Goal: Contribute content

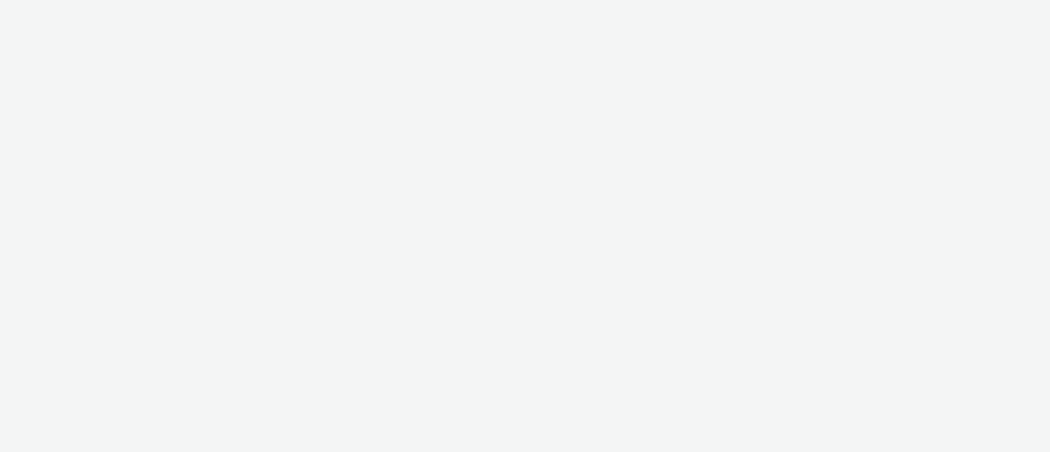
select select "72000950-a0a7-427d-a4e5-c6bc812fbb51"
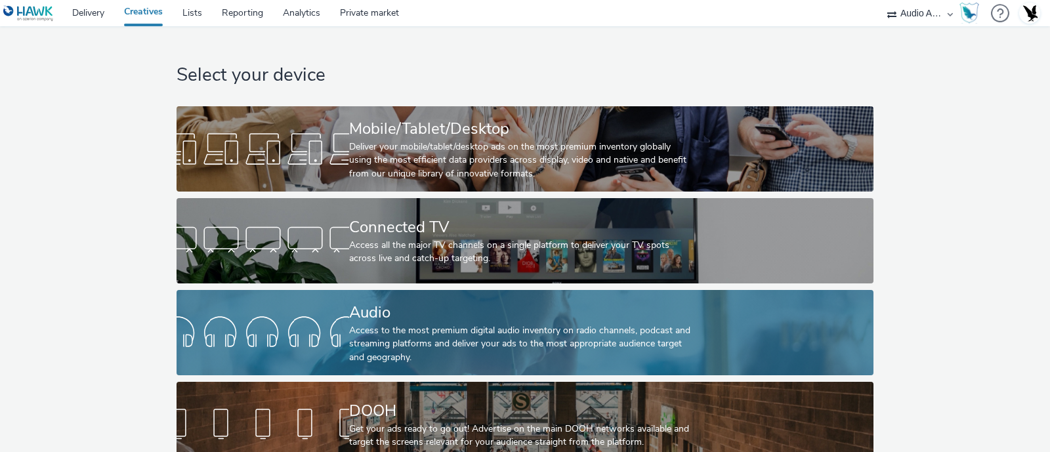
click at [454, 329] on div "Access to the most premium digital audio inventory on radio channels, podcast a…" at bounding box center [522, 344] width 346 height 40
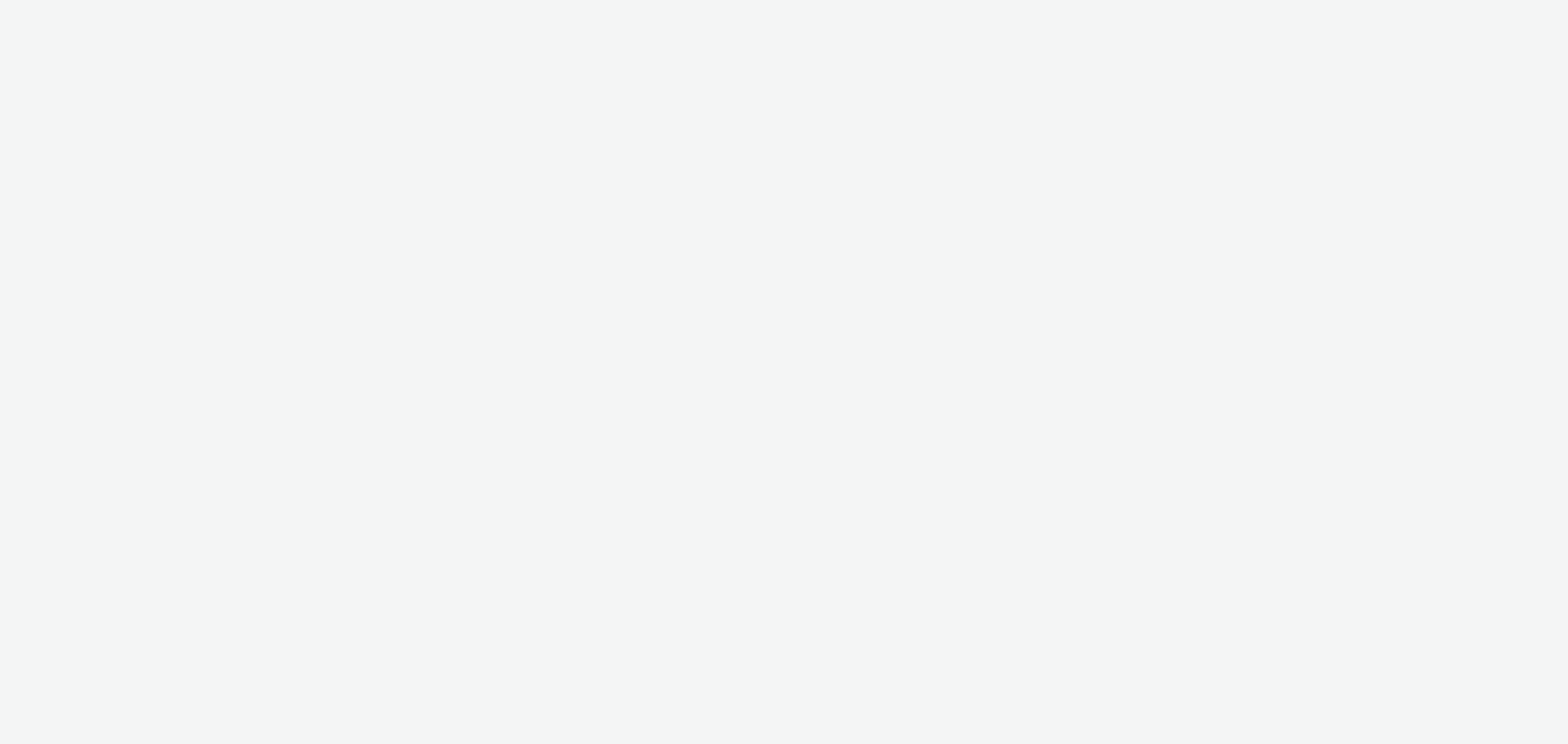
select select "72000950-a0a7-427d-a4e5-c6bc812fbb51"
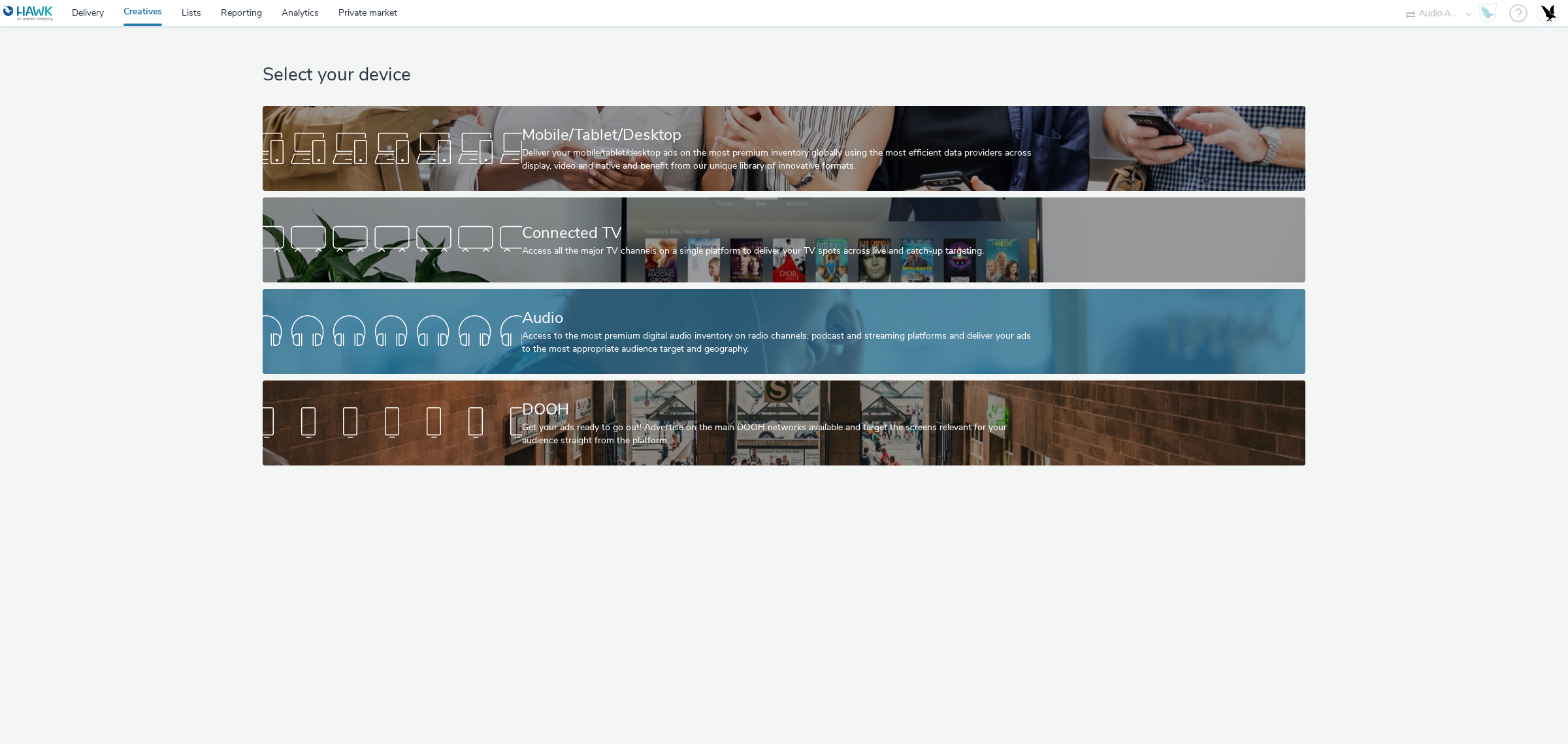
click at [464, 328] on div at bounding box center [392, 332] width 259 height 42
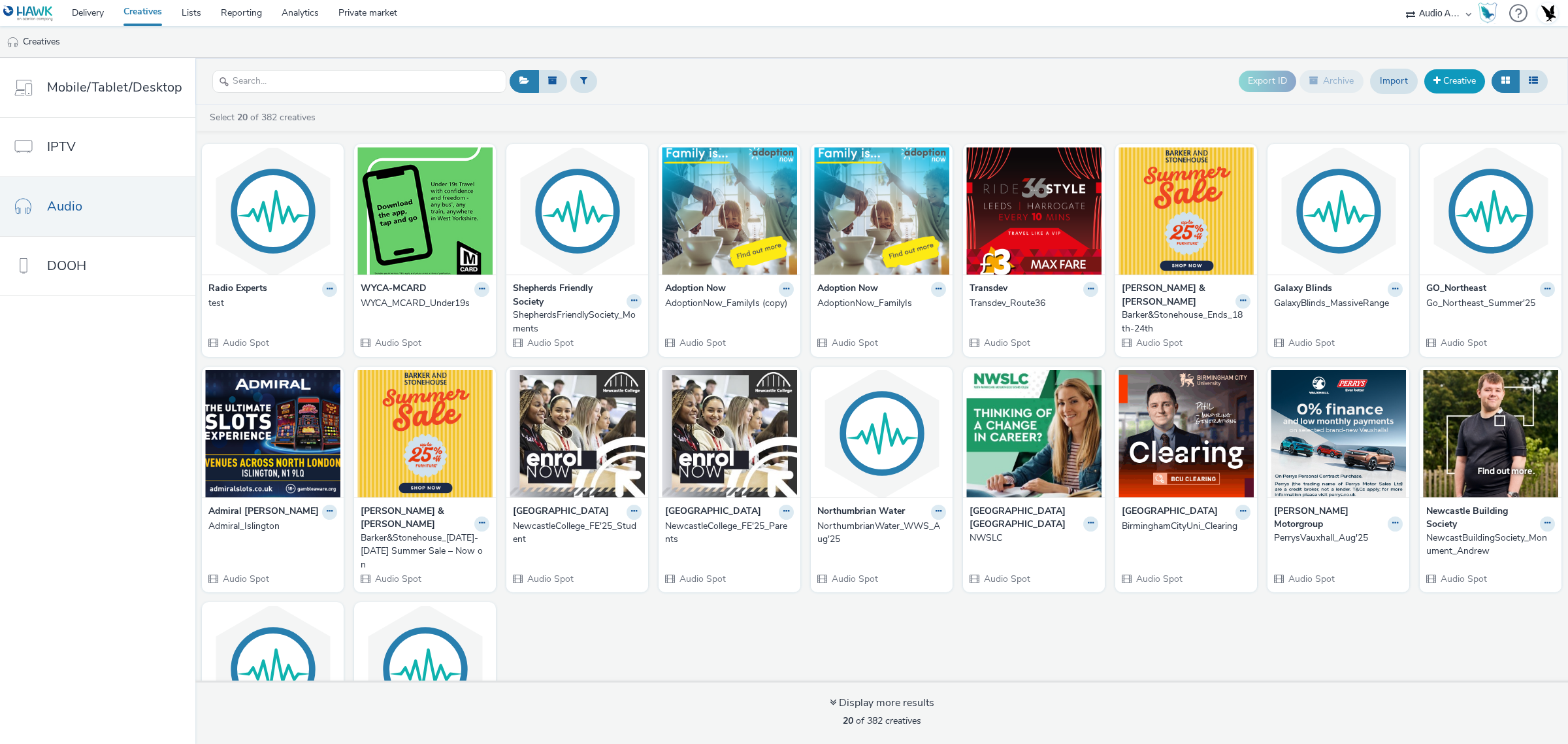
click at [1471, 76] on link "Creative" at bounding box center [1454, 82] width 61 height 24
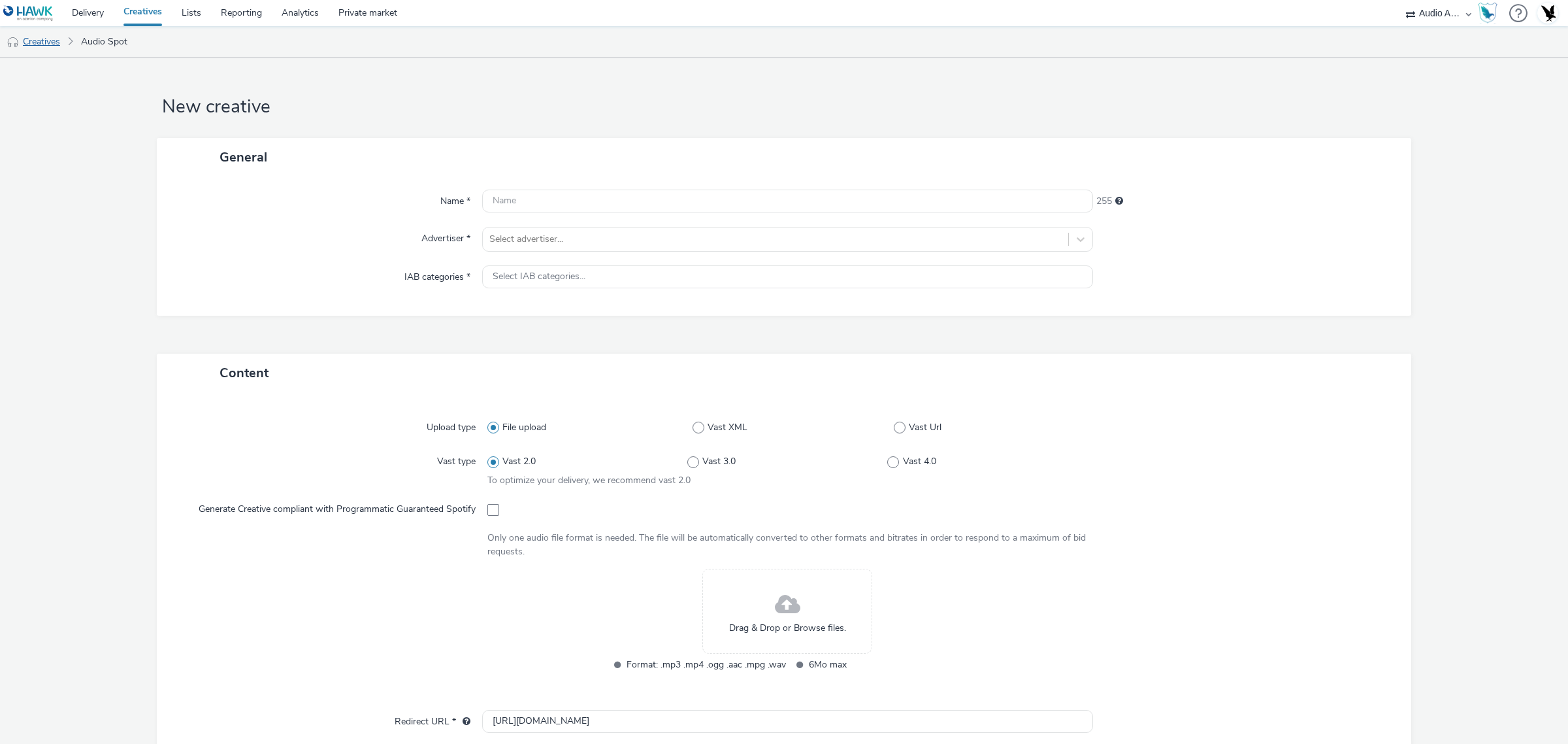
click at [39, 44] on link "Creatives" at bounding box center [33, 41] width 67 height 31
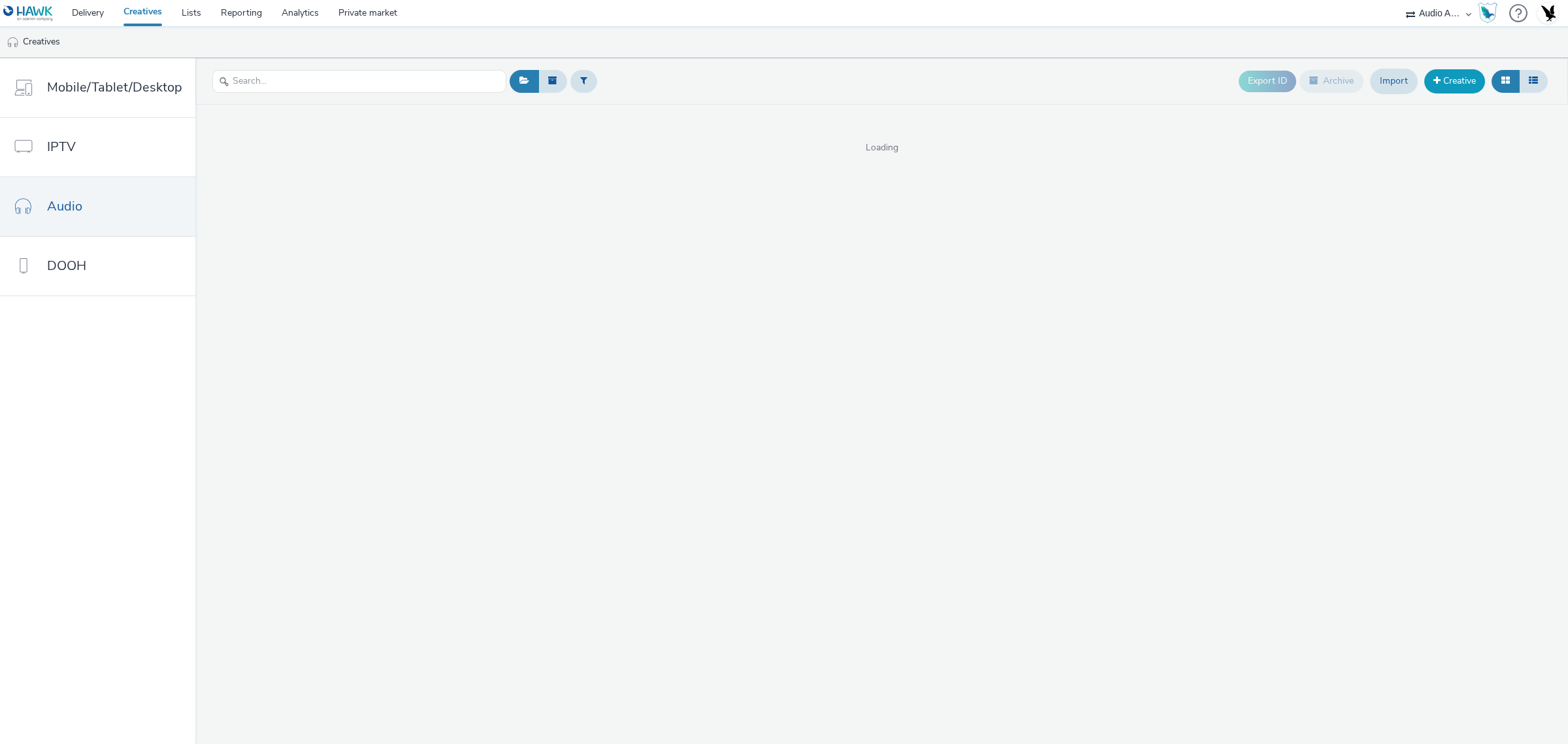
click at [1445, 83] on link "Creative" at bounding box center [1454, 82] width 61 height 24
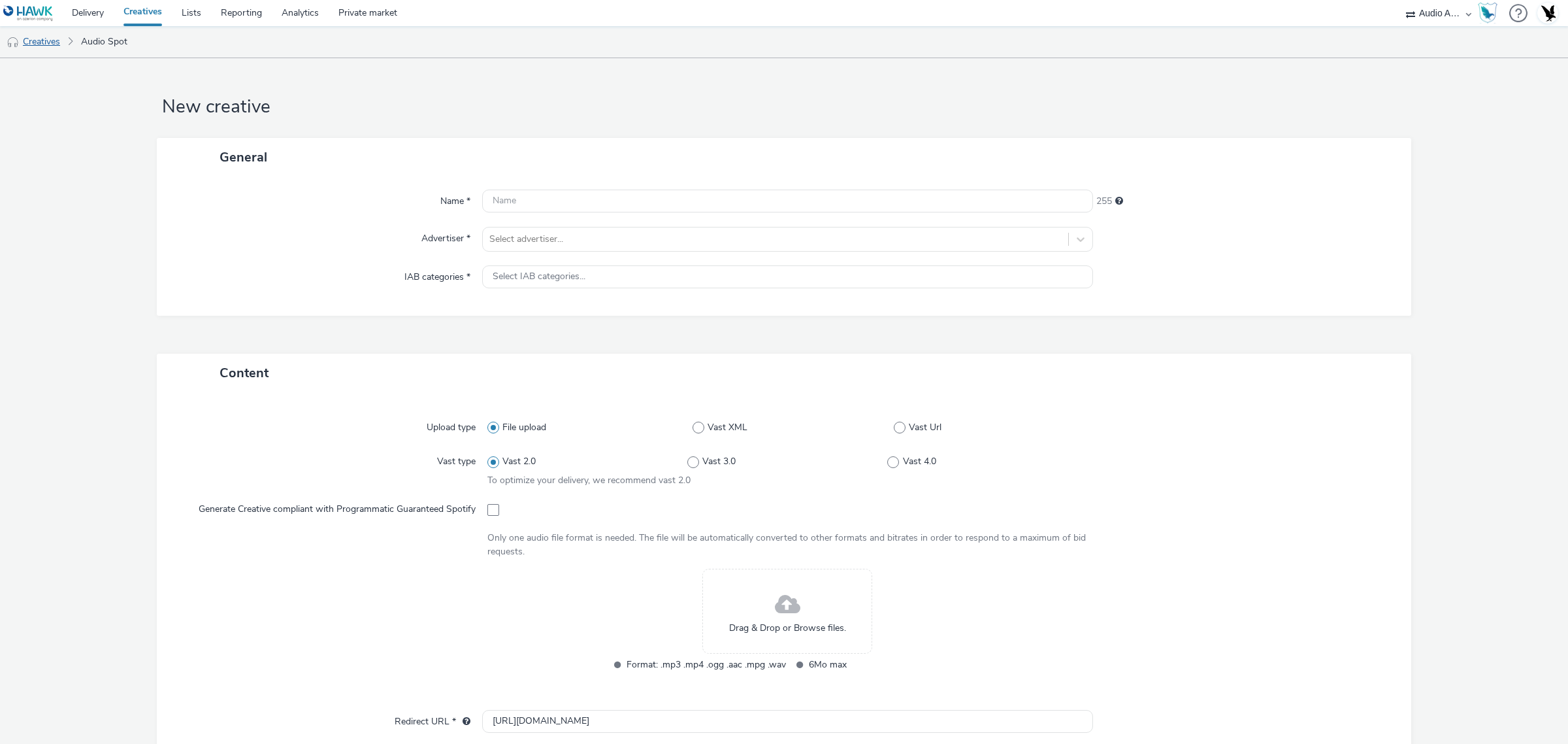
click at [31, 39] on link "Creatives" at bounding box center [33, 41] width 67 height 31
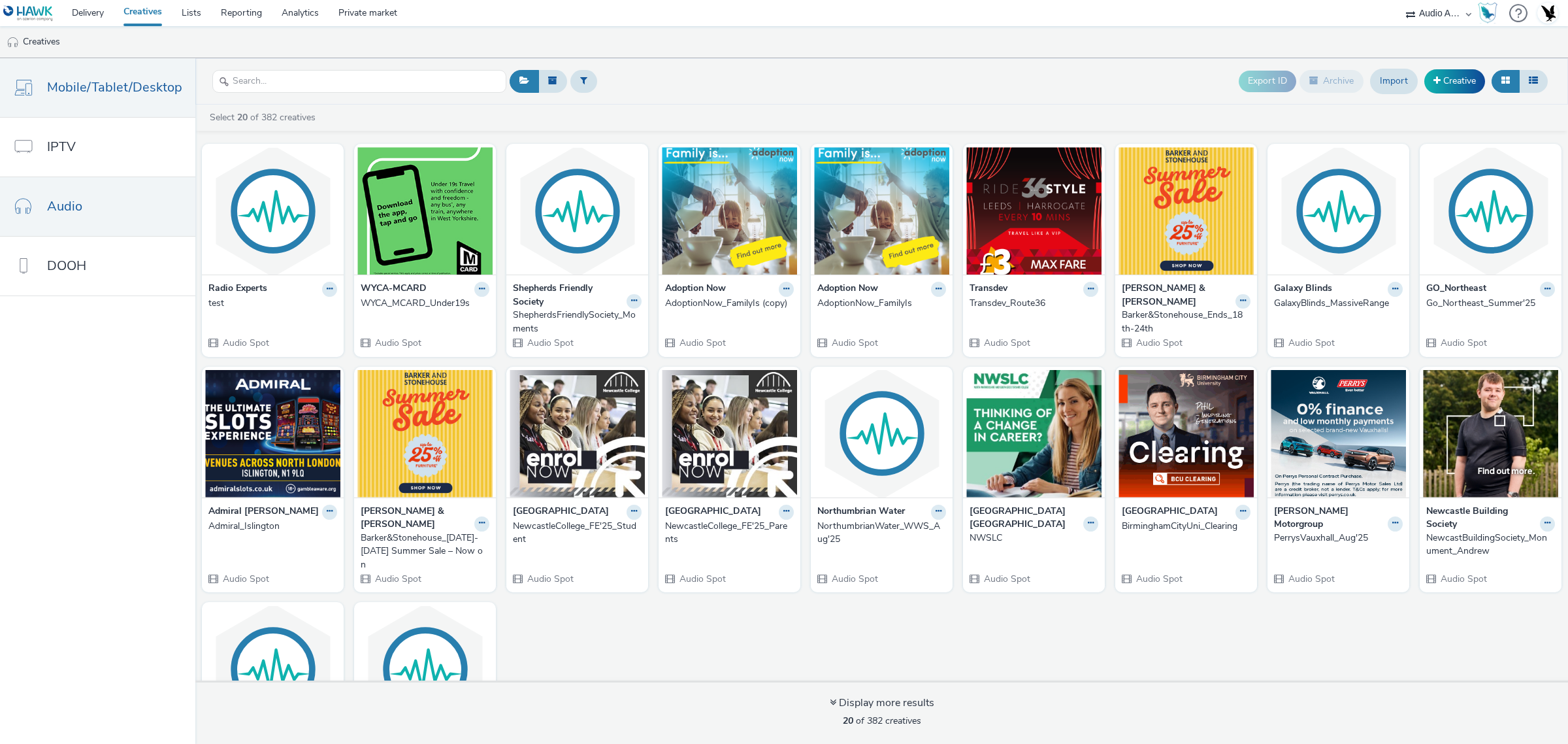
click at [98, 83] on span "Mobile/Tablet/Desktop" at bounding box center [114, 87] width 135 height 19
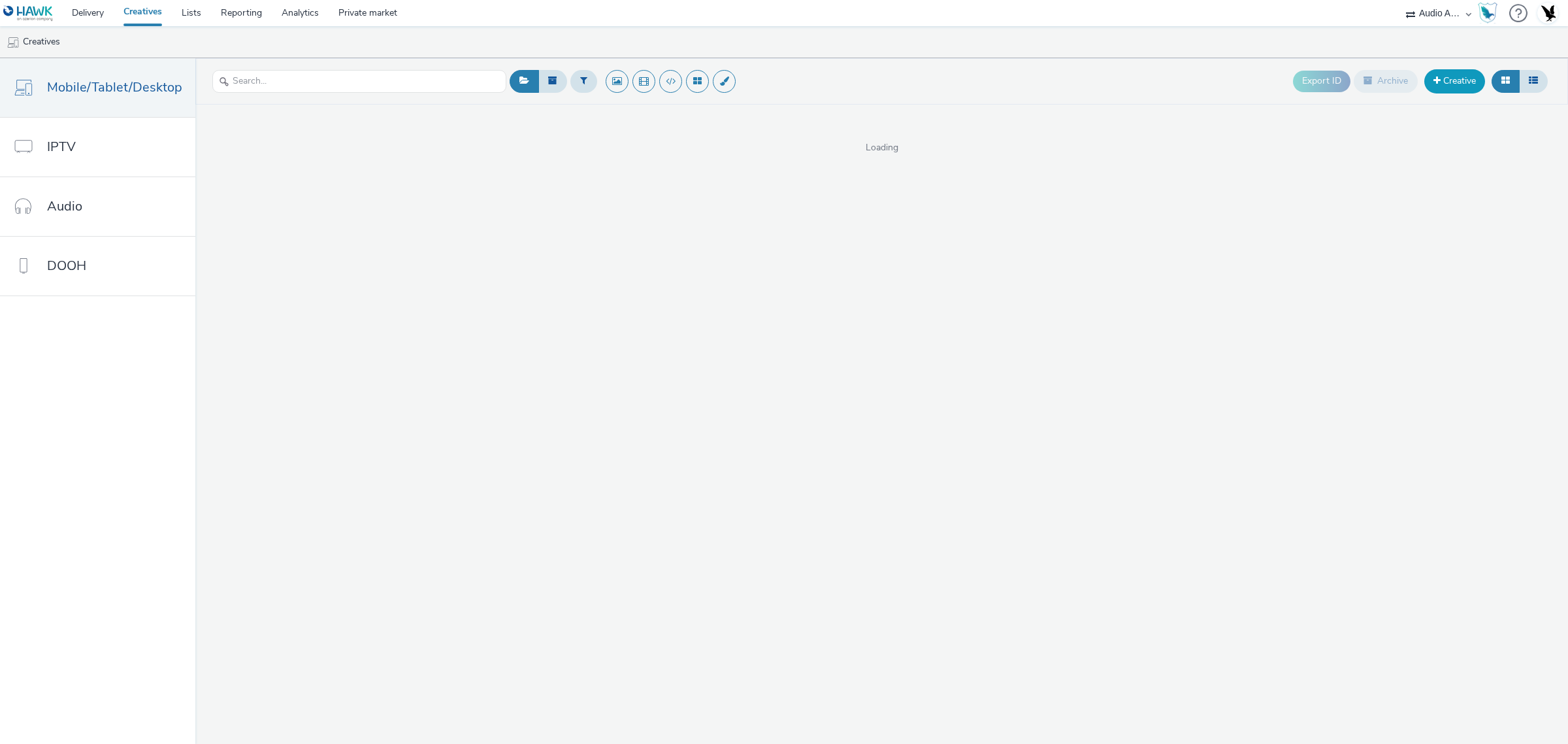
click at [1461, 76] on link "Creative" at bounding box center [1454, 82] width 61 height 24
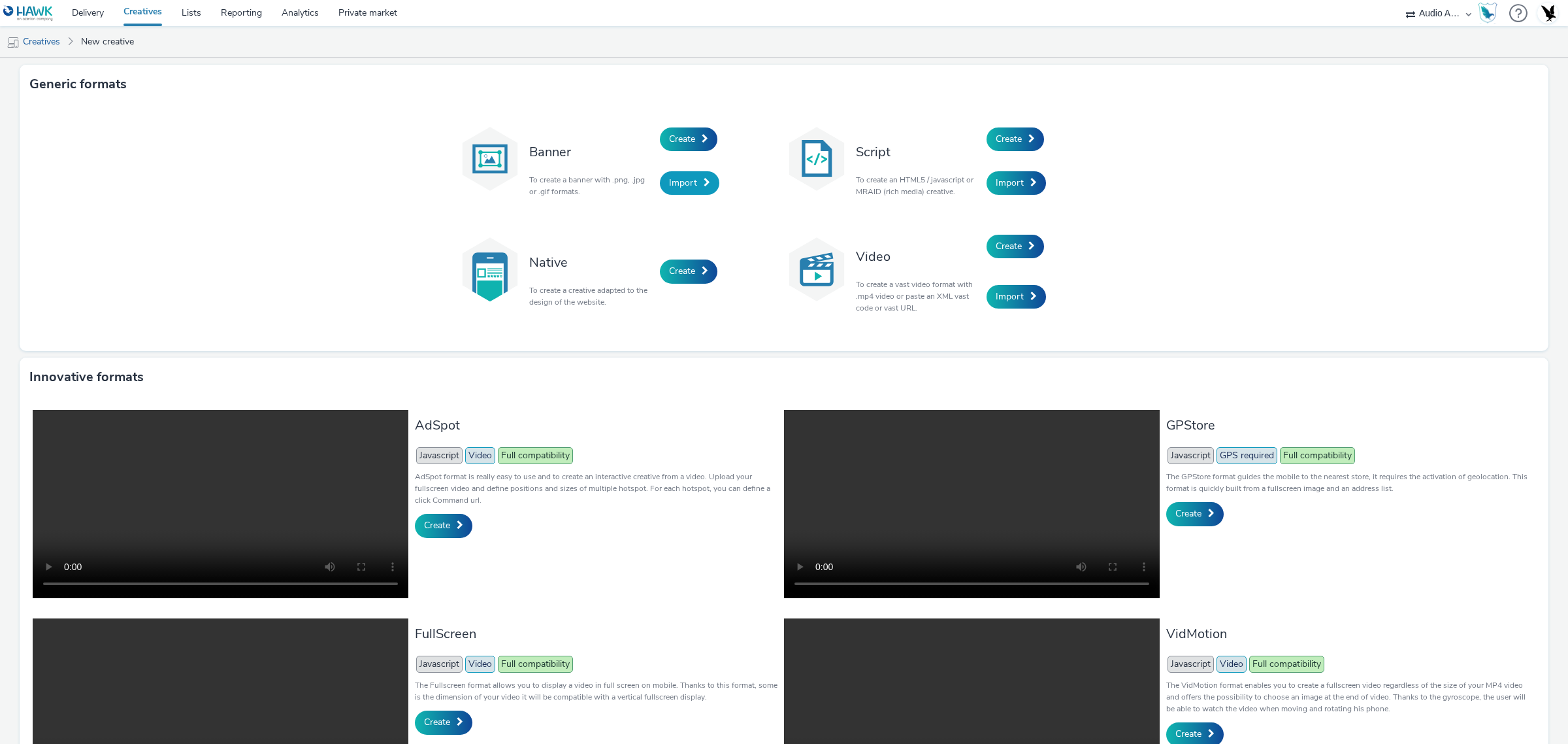
click at [686, 183] on span "Import" at bounding box center [683, 182] width 28 height 12
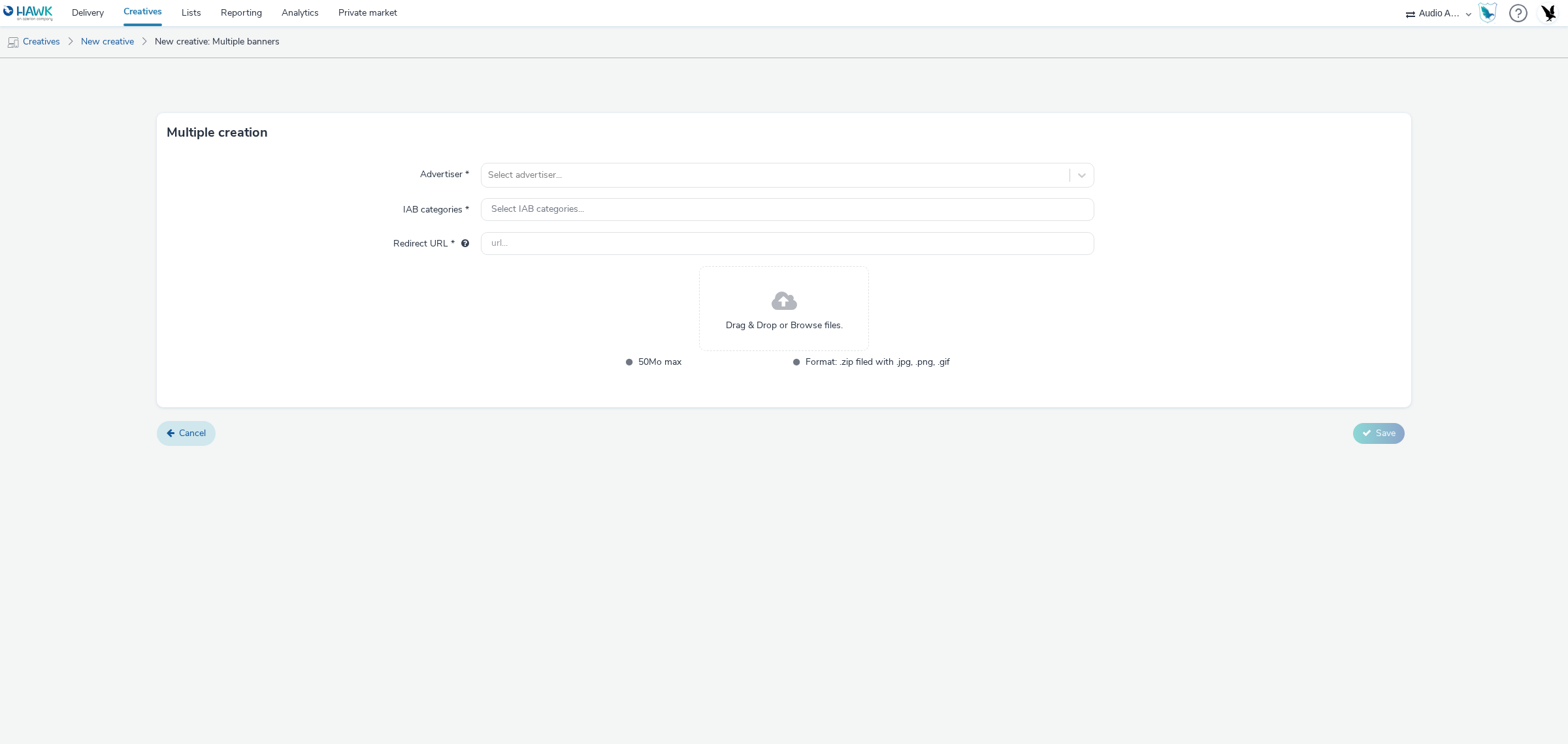
click at [194, 431] on span "Cancel" at bounding box center [192, 432] width 27 height 12
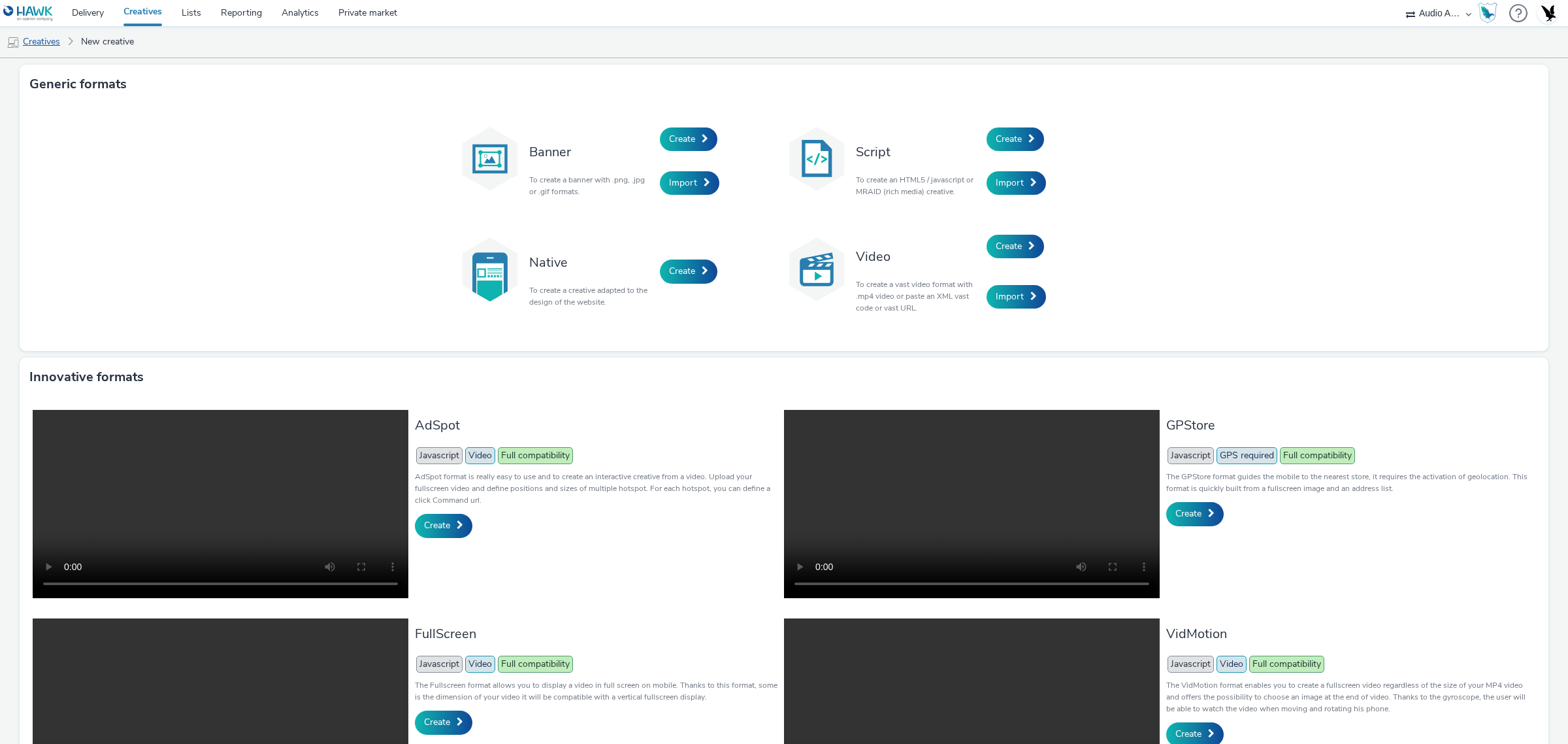
click at [24, 46] on link "Creatives" at bounding box center [33, 41] width 67 height 31
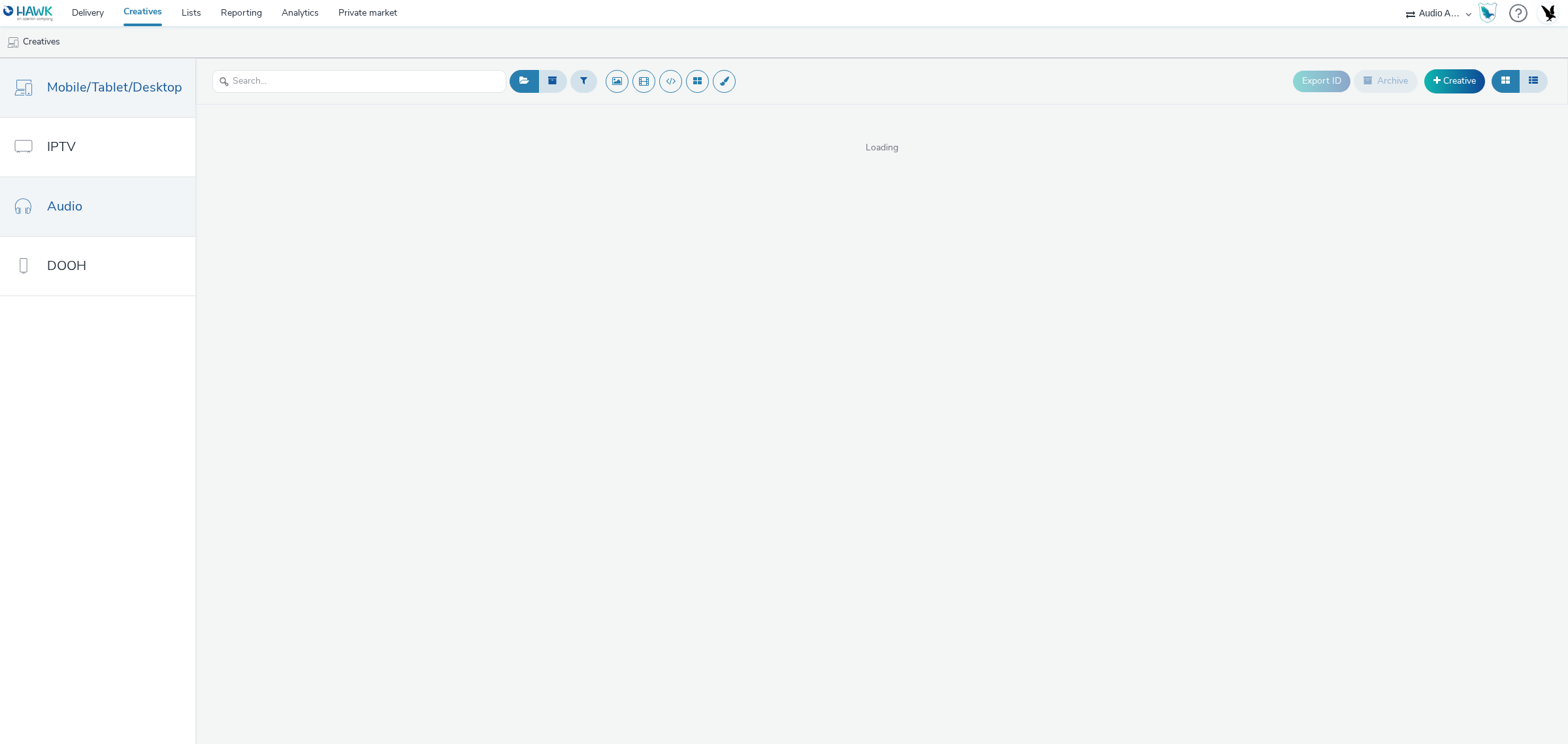
click at [106, 208] on link "Audio" at bounding box center [98, 206] width 195 height 59
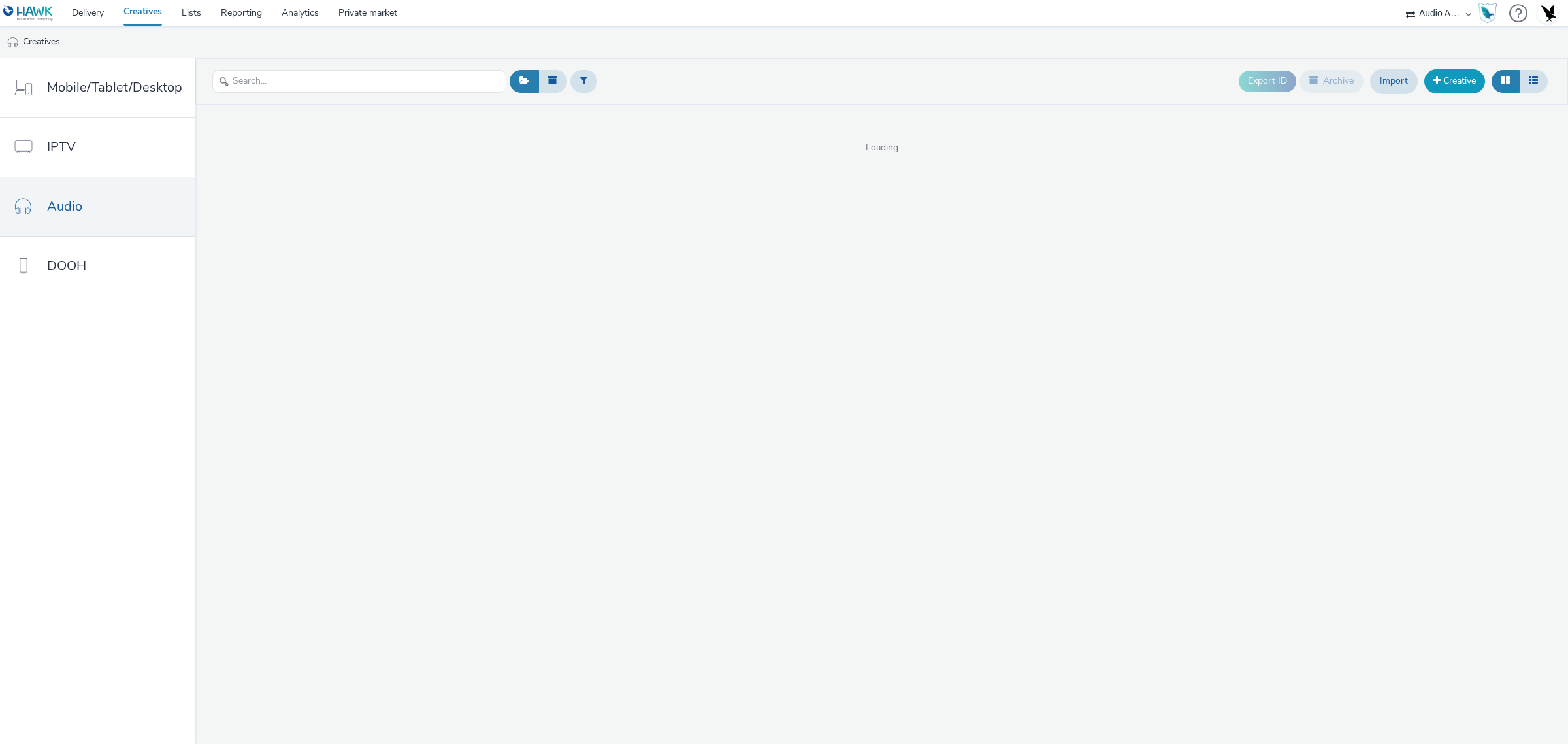
click at [1451, 84] on link "Creative" at bounding box center [1454, 82] width 61 height 24
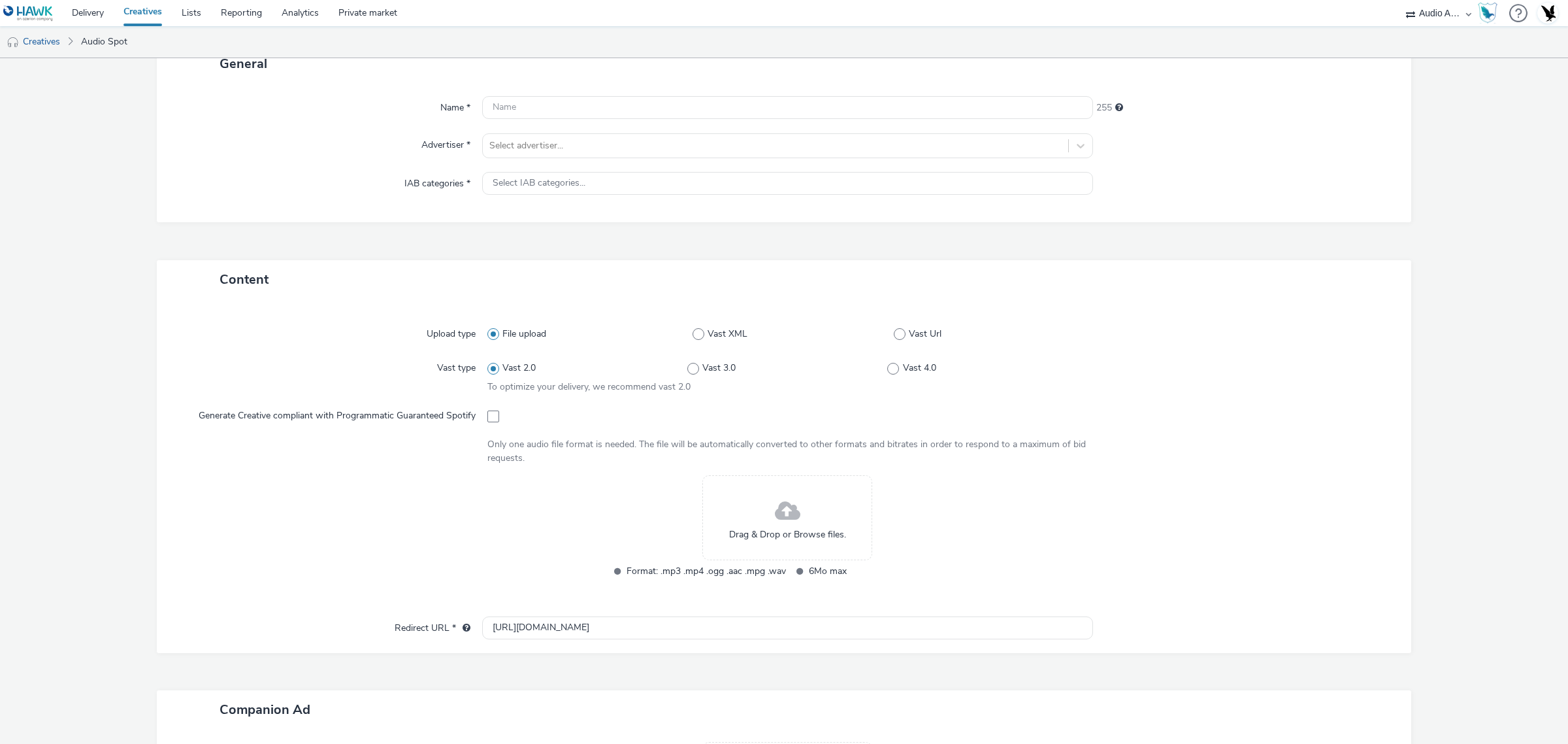
scroll to position [96, 0]
click at [787, 526] on span "Drag & Drop or Browse files." at bounding box center [786, 531] width 116 height 13
click at [52, 43] on link "Creatives" at bounding box center [33, 41] width 67 height 31
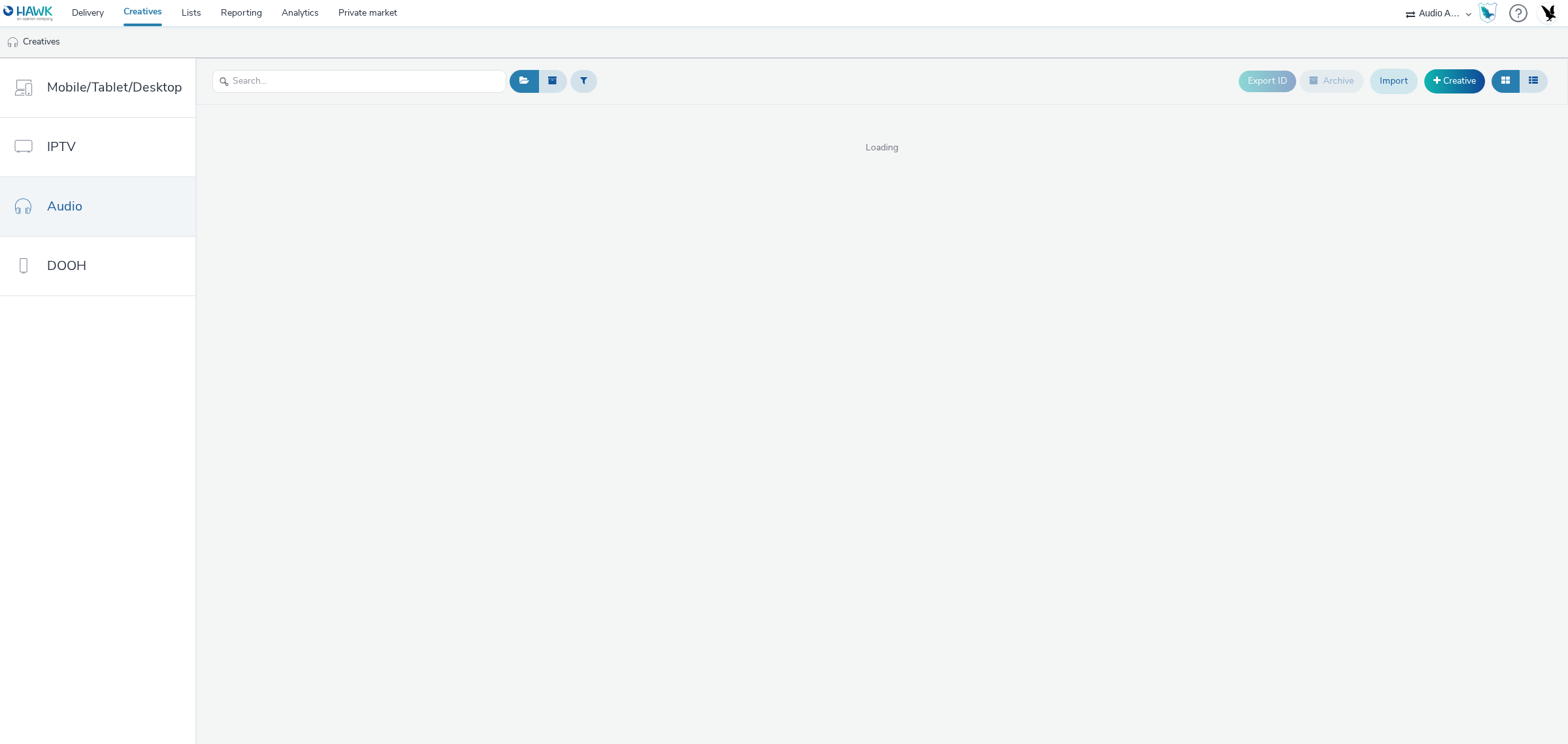
click at [1384, 79] on link "Import" at bounding box center [1394, 81] width 48 height 25
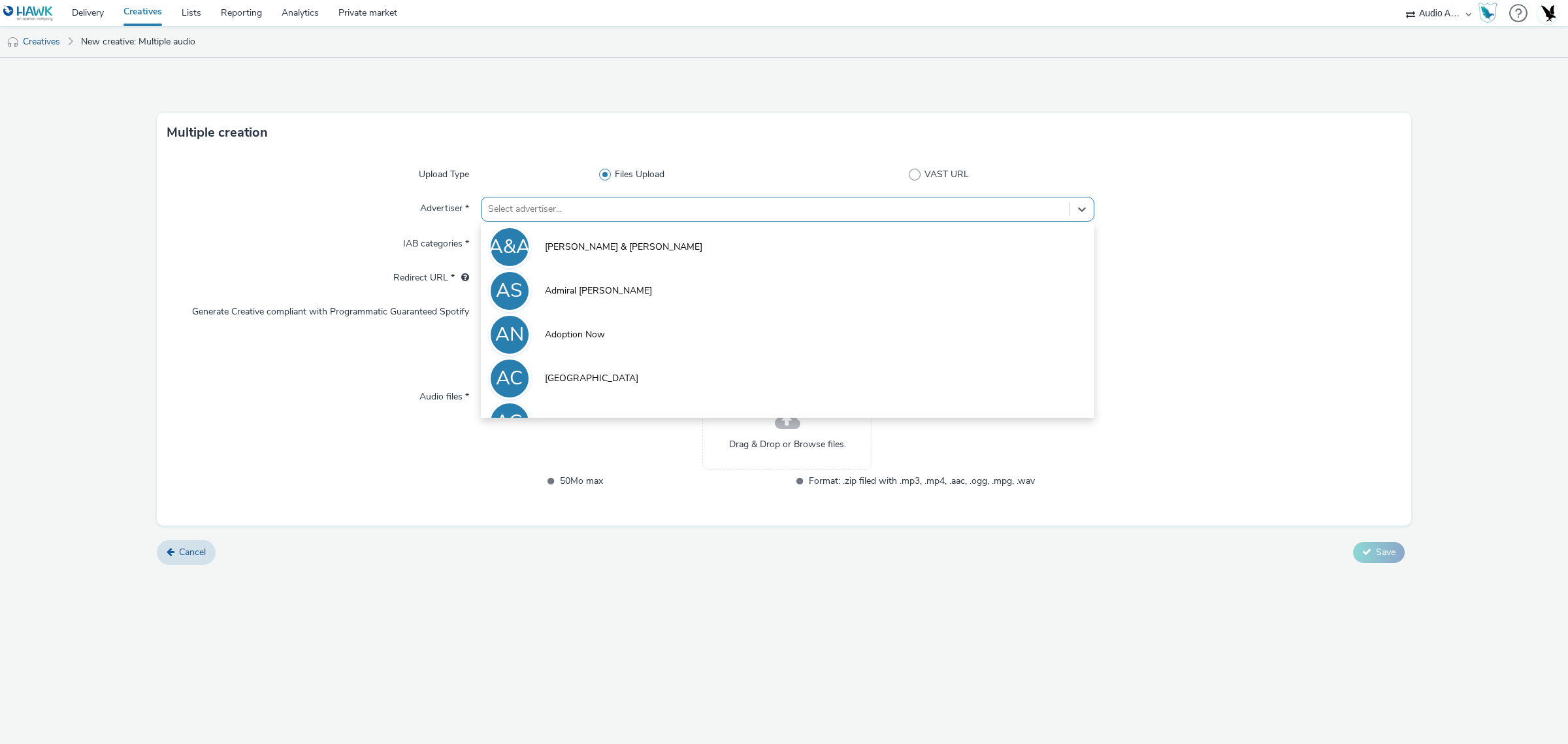
drag, startPoint x: 544, startPoint y: 208, endPoint x: 526, endPoint y: 206, distance: 18.1
click at [526, 206] on div at bounding box center [775, 209] width 574 height 16
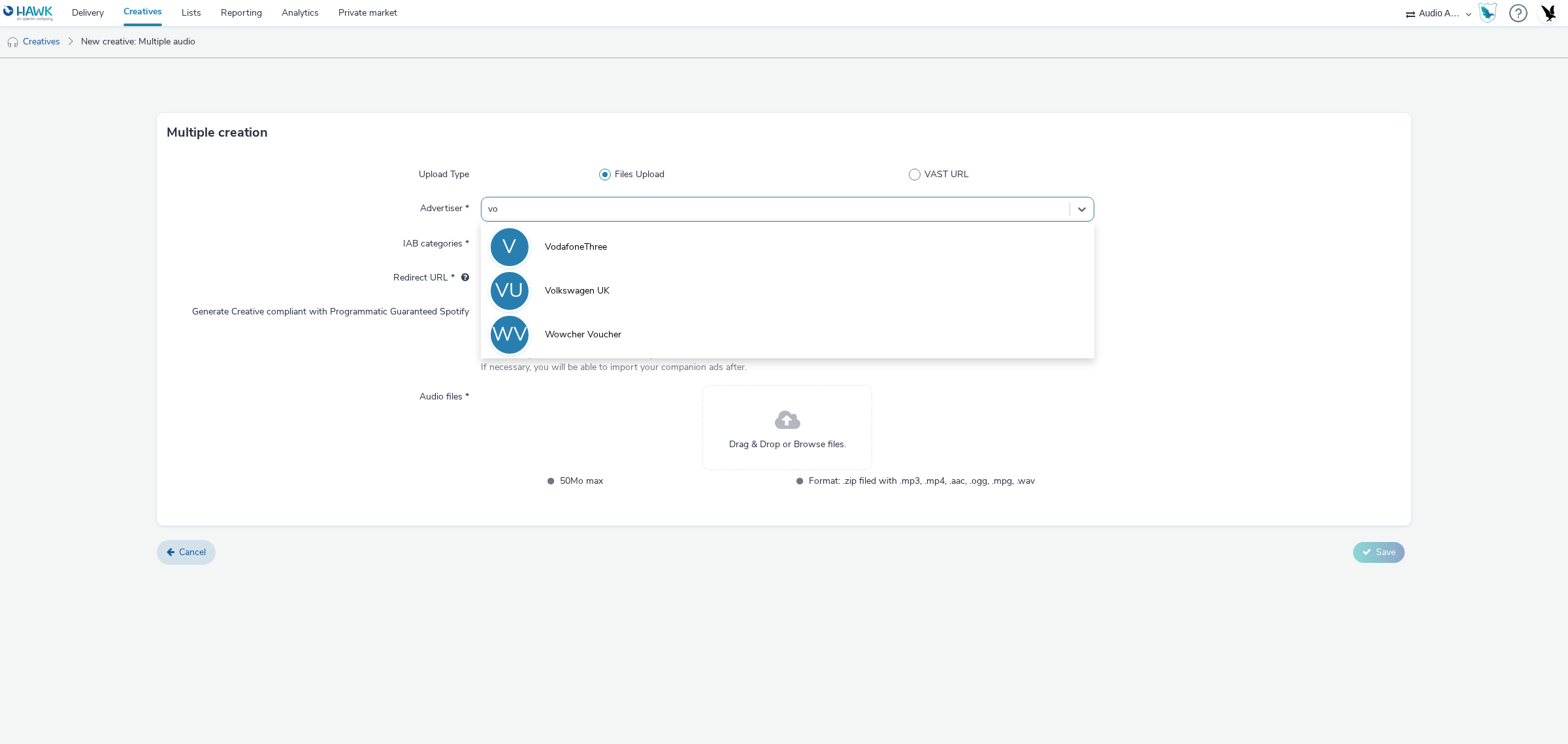
type input "vol"
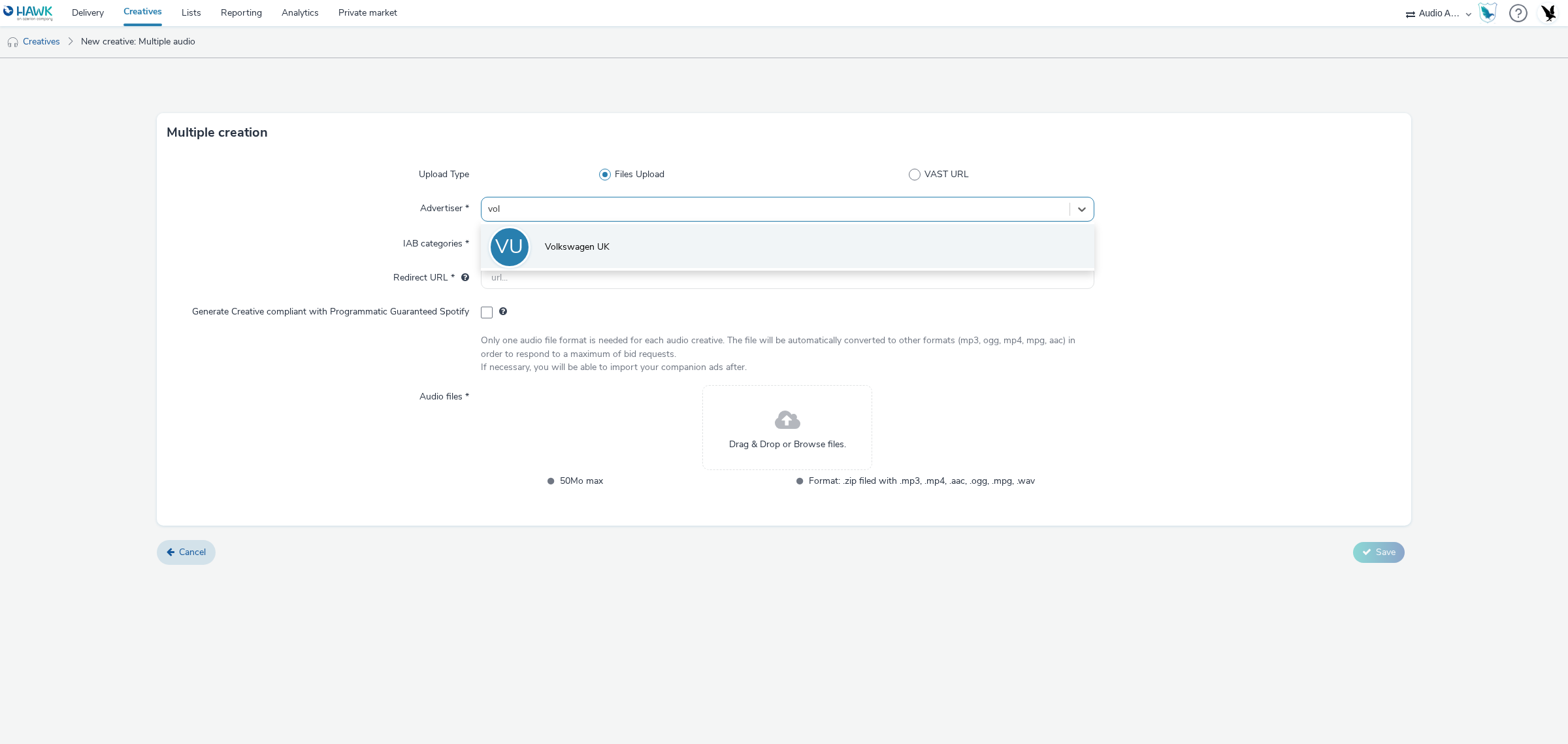
click at [580, 246] on span "Volkswagen UK" at bounding box center [576, 246] width 65 height 13
type input "http://volkswagen.co.uk"
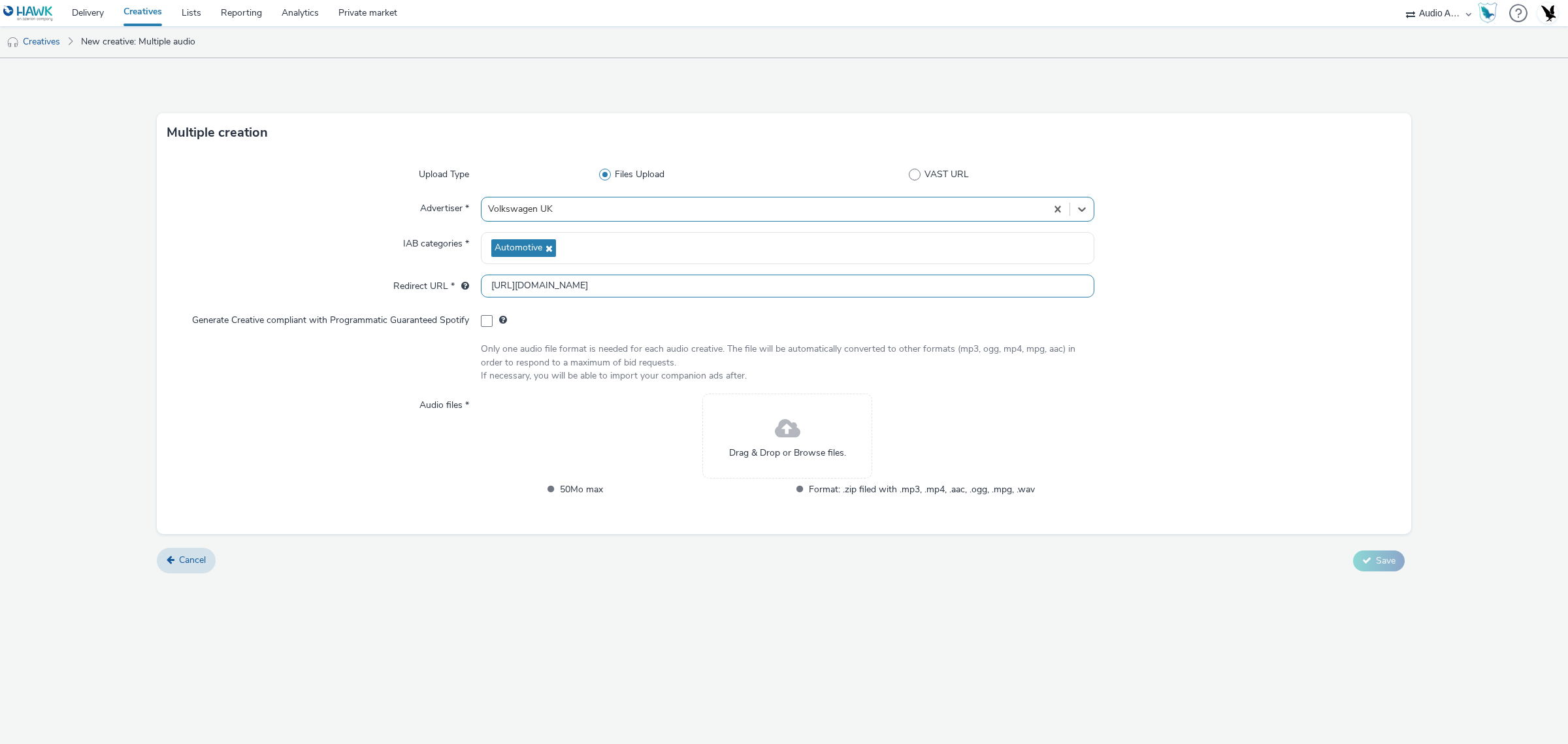
click at [608, 283] on input "http://volkswagen.co.uk" at bounding box center [787, 286] width 613 height 23
click at [47, 38] on link "Creatives" at bounding box center [33, 41] width 67 height 31
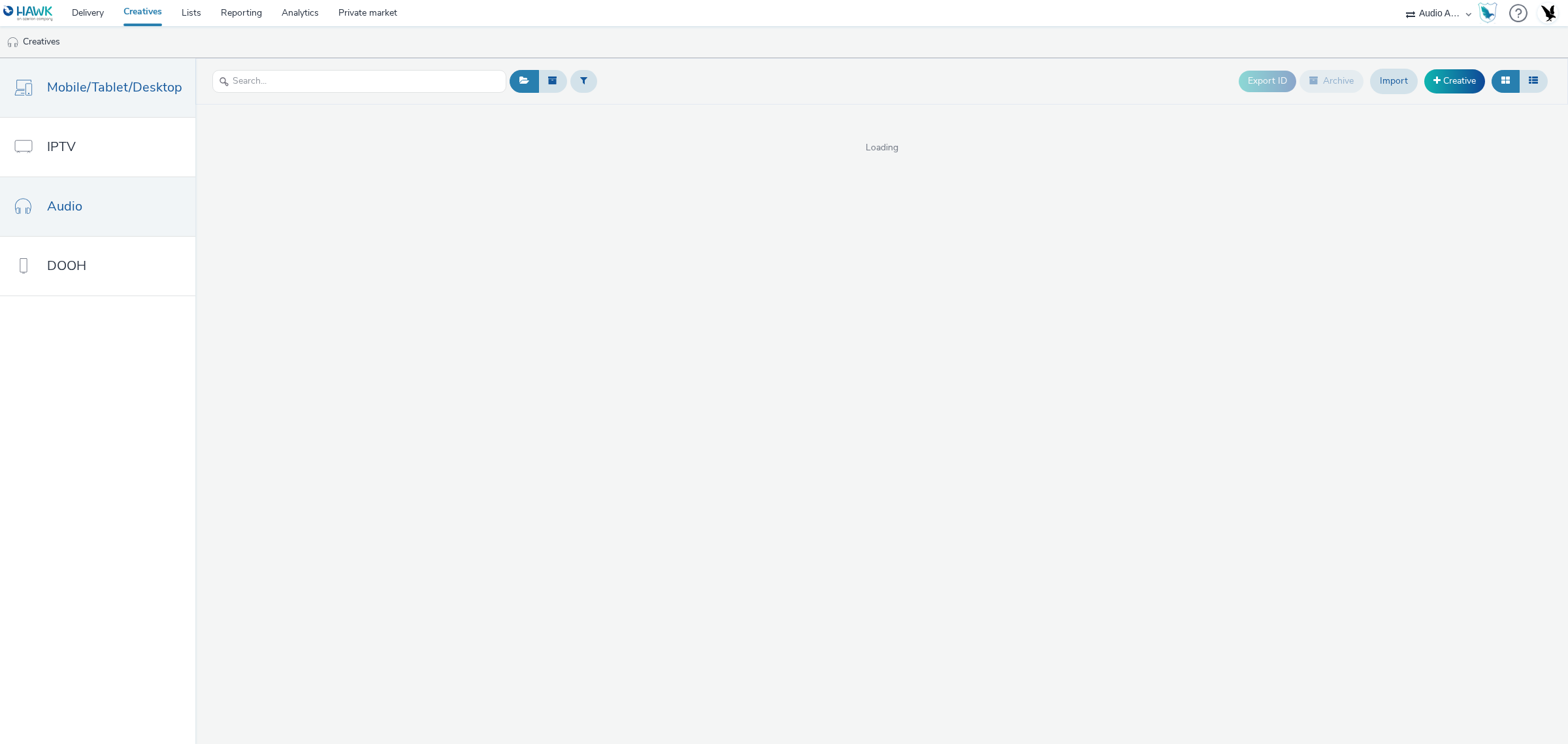
click at [108, 80] on span "Mobile/Tablet/Desktop" at bounding box center [114, 87] width 135 height 19
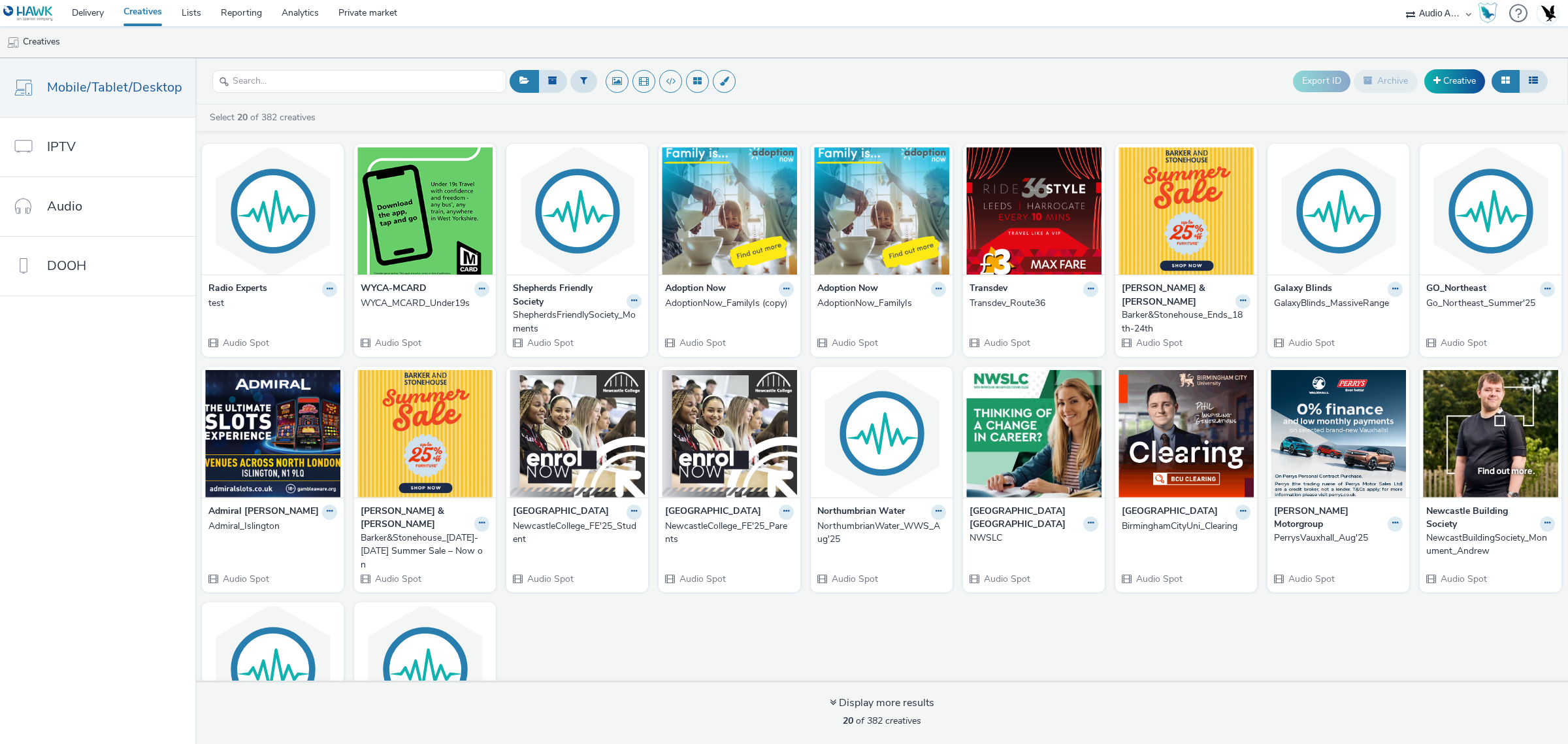
click at [1411, 63] on header "Export ID Archive Creative" at bounding box center [881, 81] width 1372 height 47
click at [1441, 74] on link "Creative" at bounding box center [1454, 82] width 61 height 24
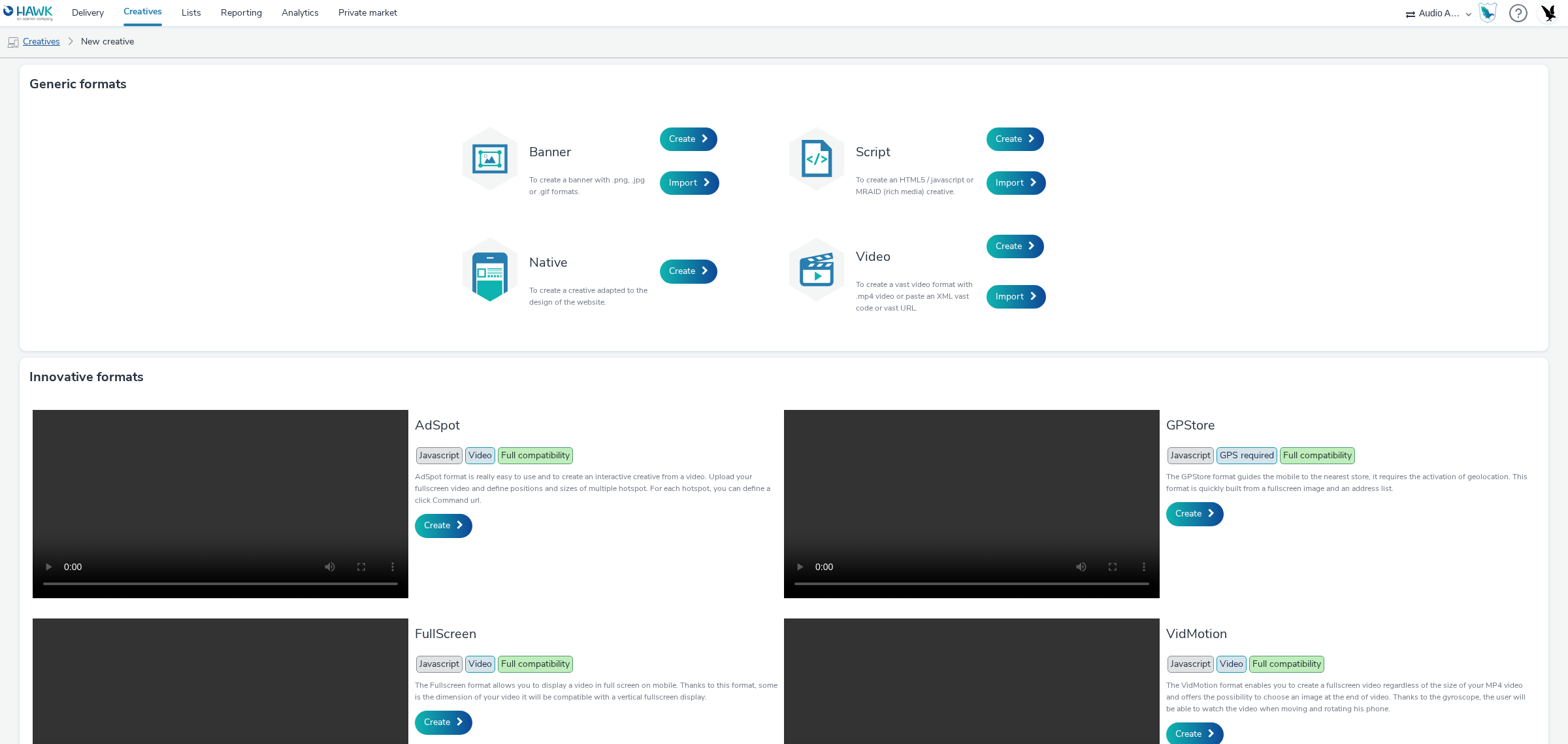
click at [38, 37] on link "Creatives" at bounding box center [33, 41] width 67 height 31
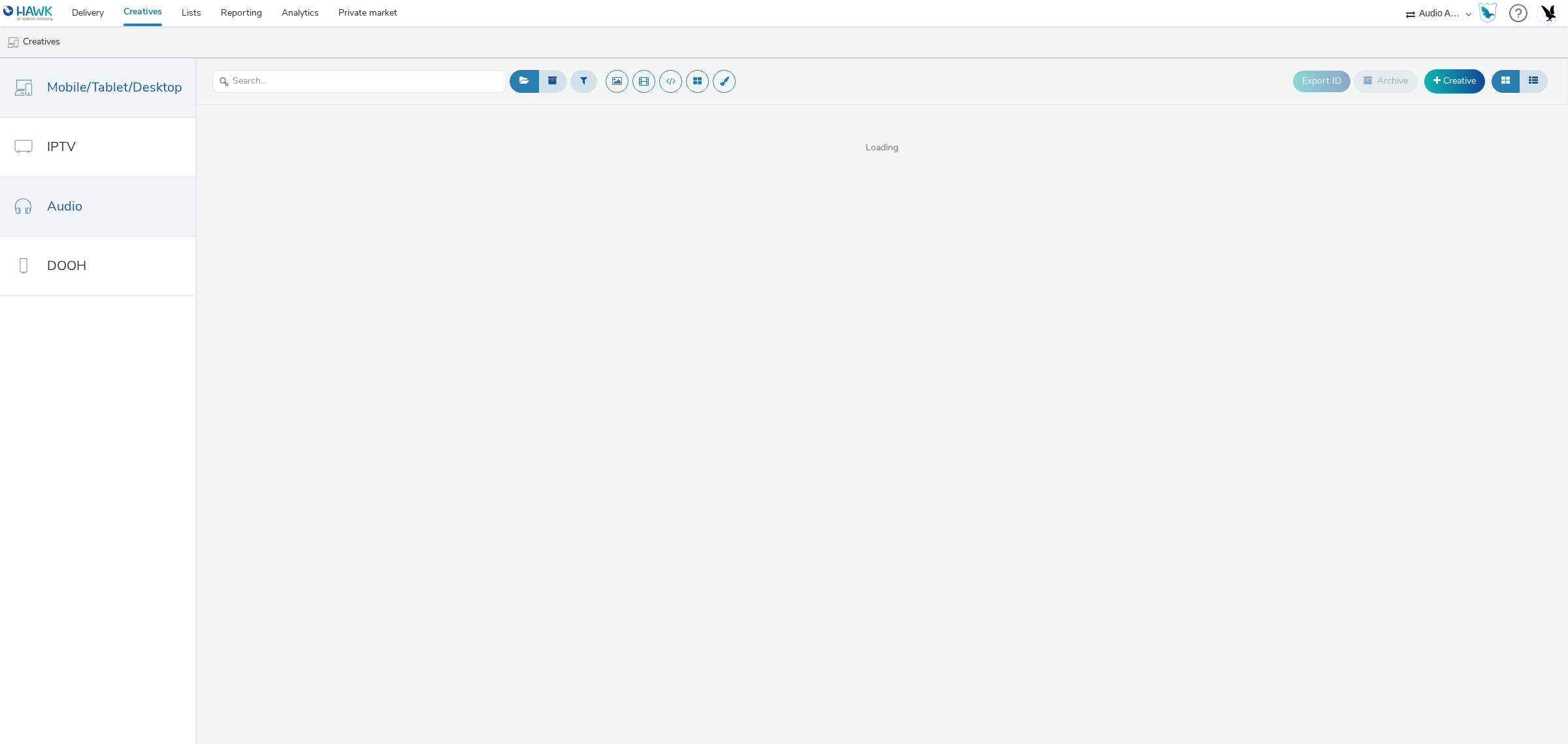
click at [71, 178] on link "Audio" at bounding box center [98, 206] width 195 height 59
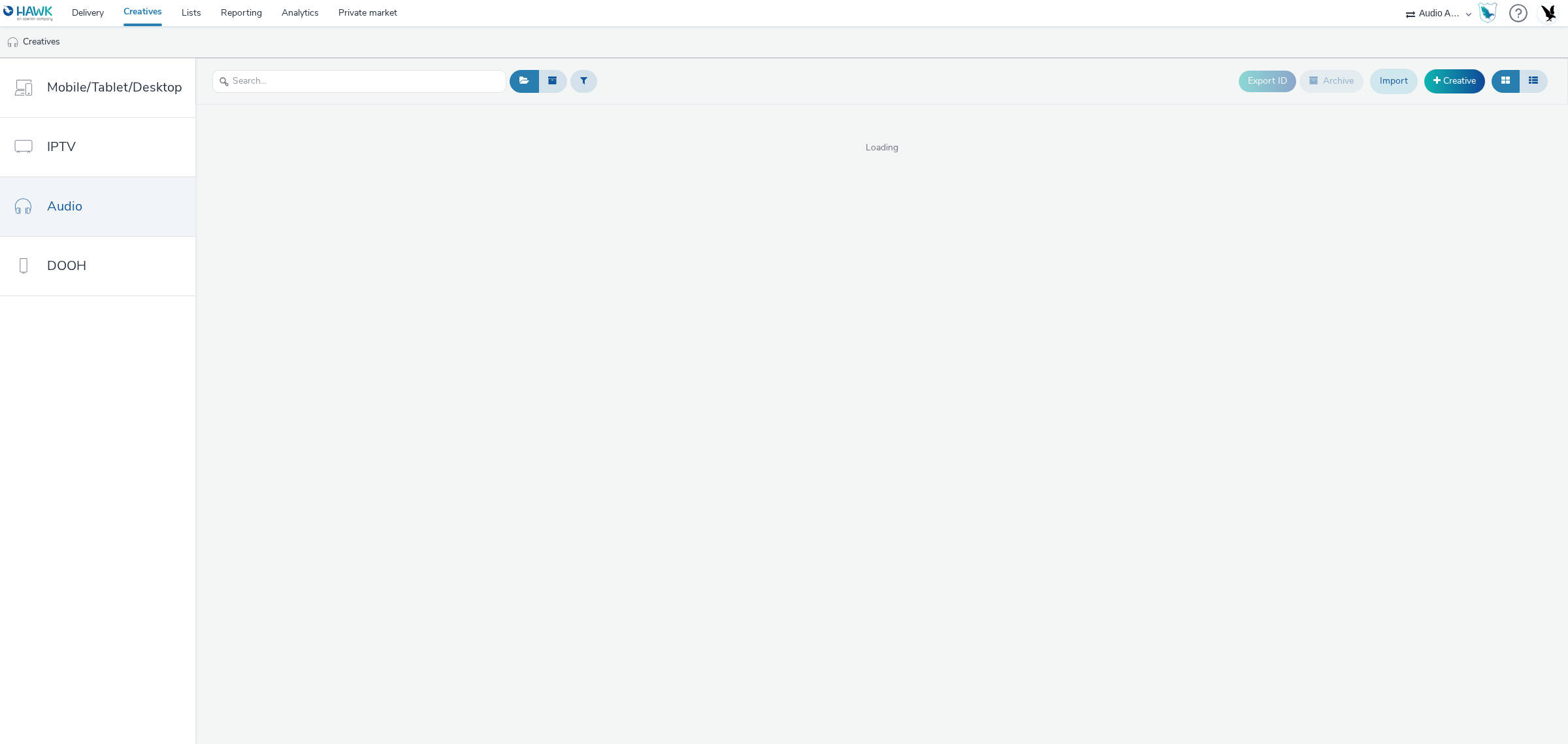
click at [1389, 77] on link "Import" at bounding box center [1394, 81] width 48 height 25
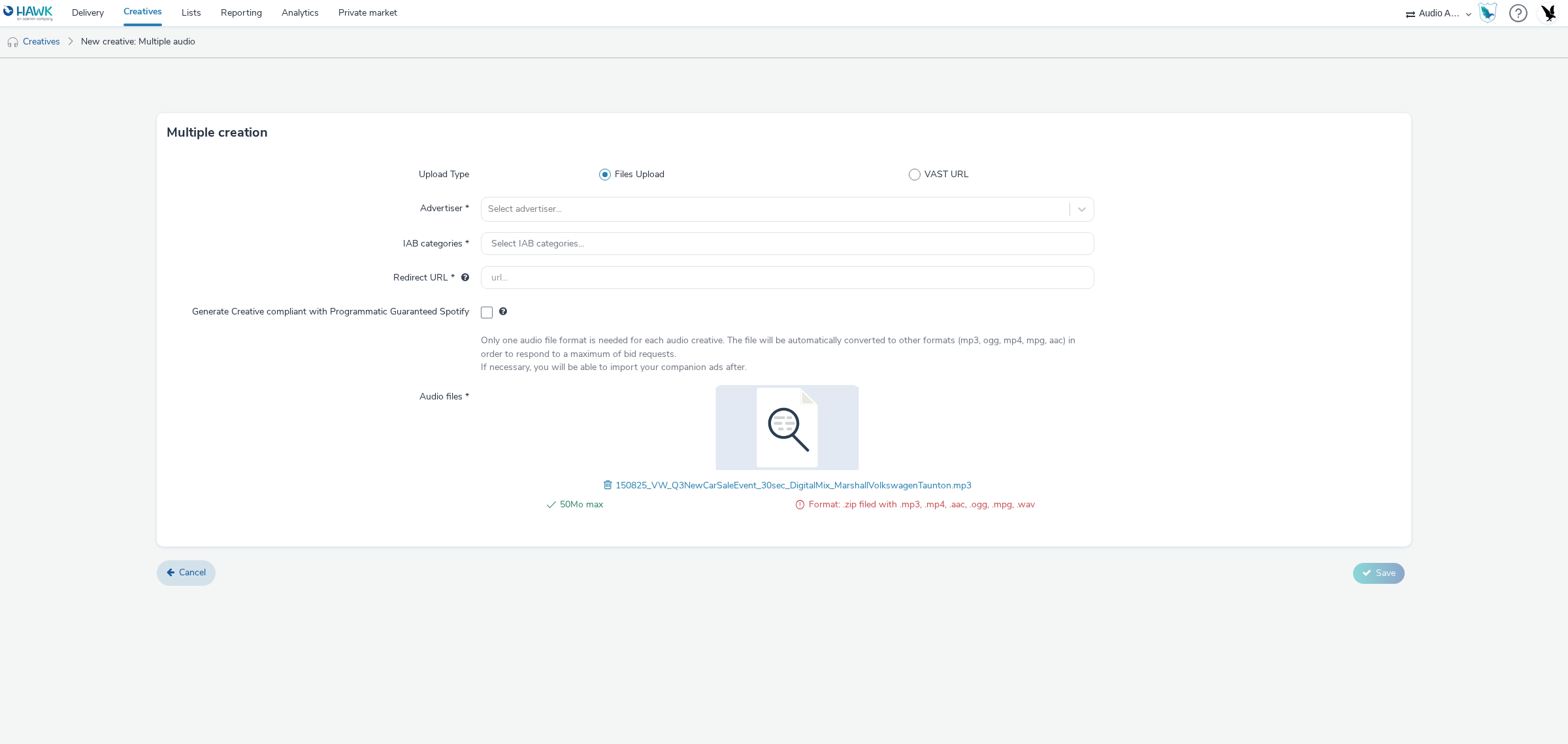
click at [726, 485] on span "150825_VW_Q3NewCarSaleEvent_30sec_DigitalMix_MarshallVolkswagenTaunton.mp3" at bounding box center [793, 485] width 356 height 12
click at [711, 485] on span "150825_VW_Q3NewCarSaleEvent_30sec_DigitalMix_MarshallVolkswagenTaunton.mp3" at bounding box center [793, 485] width 356 height 12
click at [785, 421] on img at bounding box center [786, 426] width 170 height 85
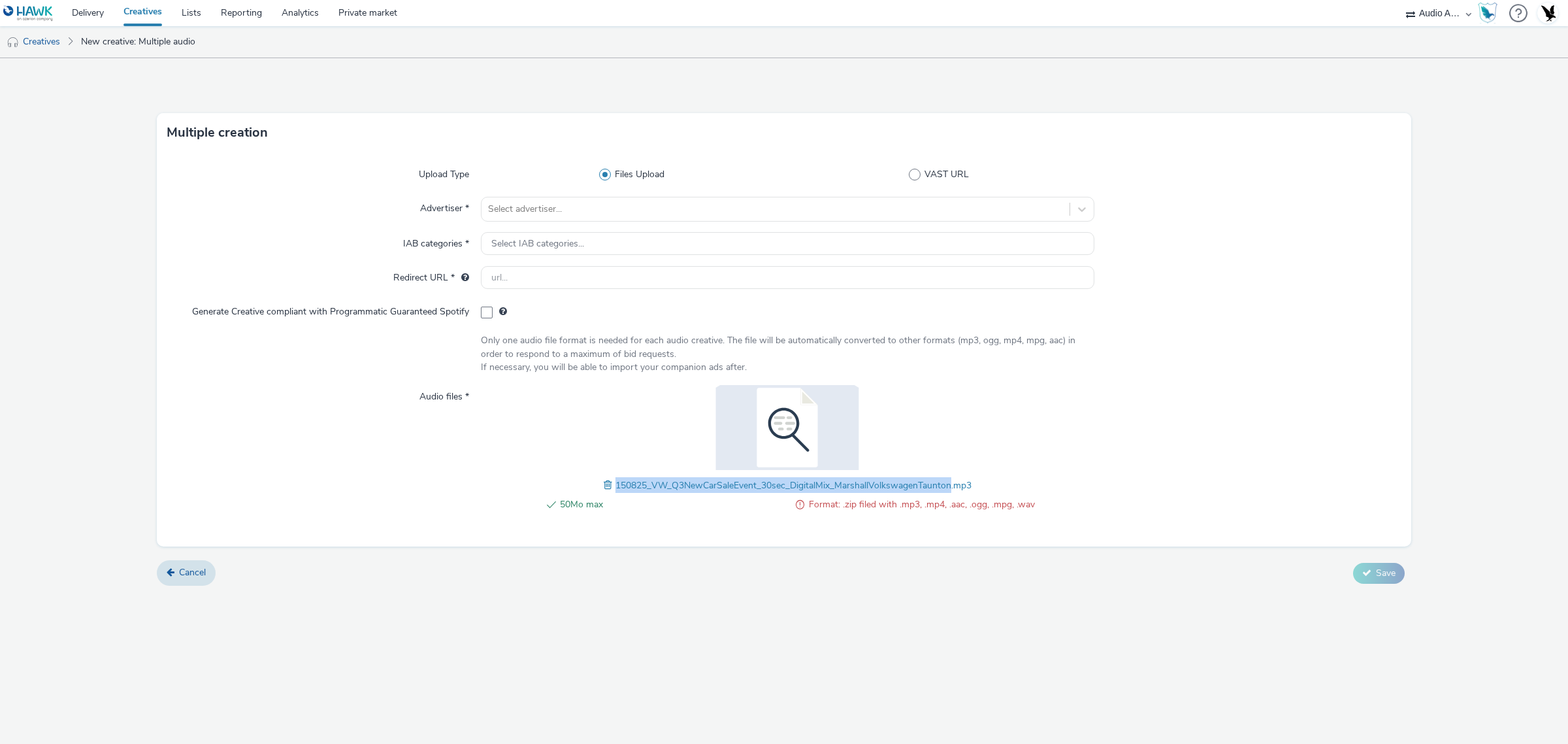
click at [785, 421] on img at bounding box center [786, 426] width 170 height 85
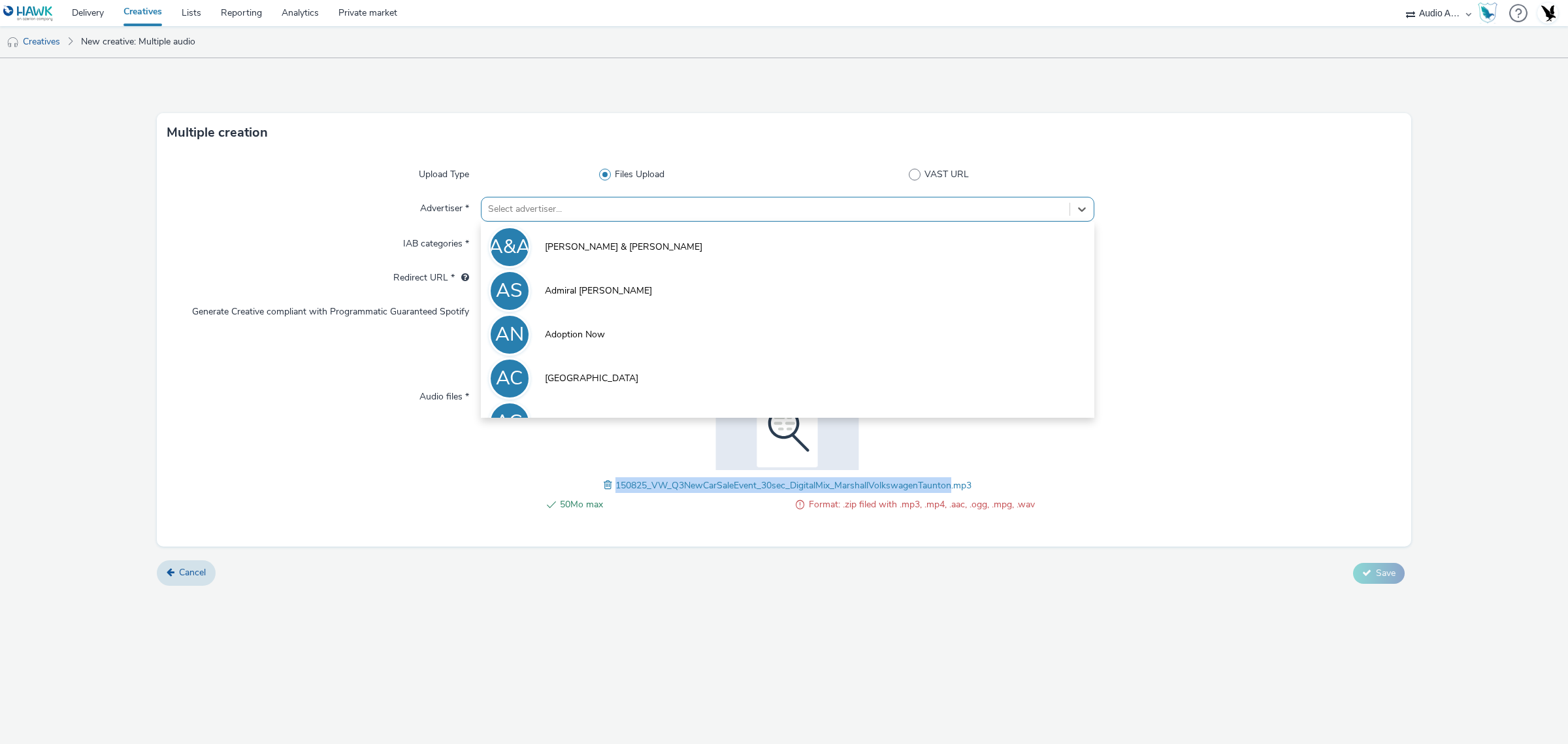
click at [599, 215] on div at bounding box center [775, 209] width 574 height 16
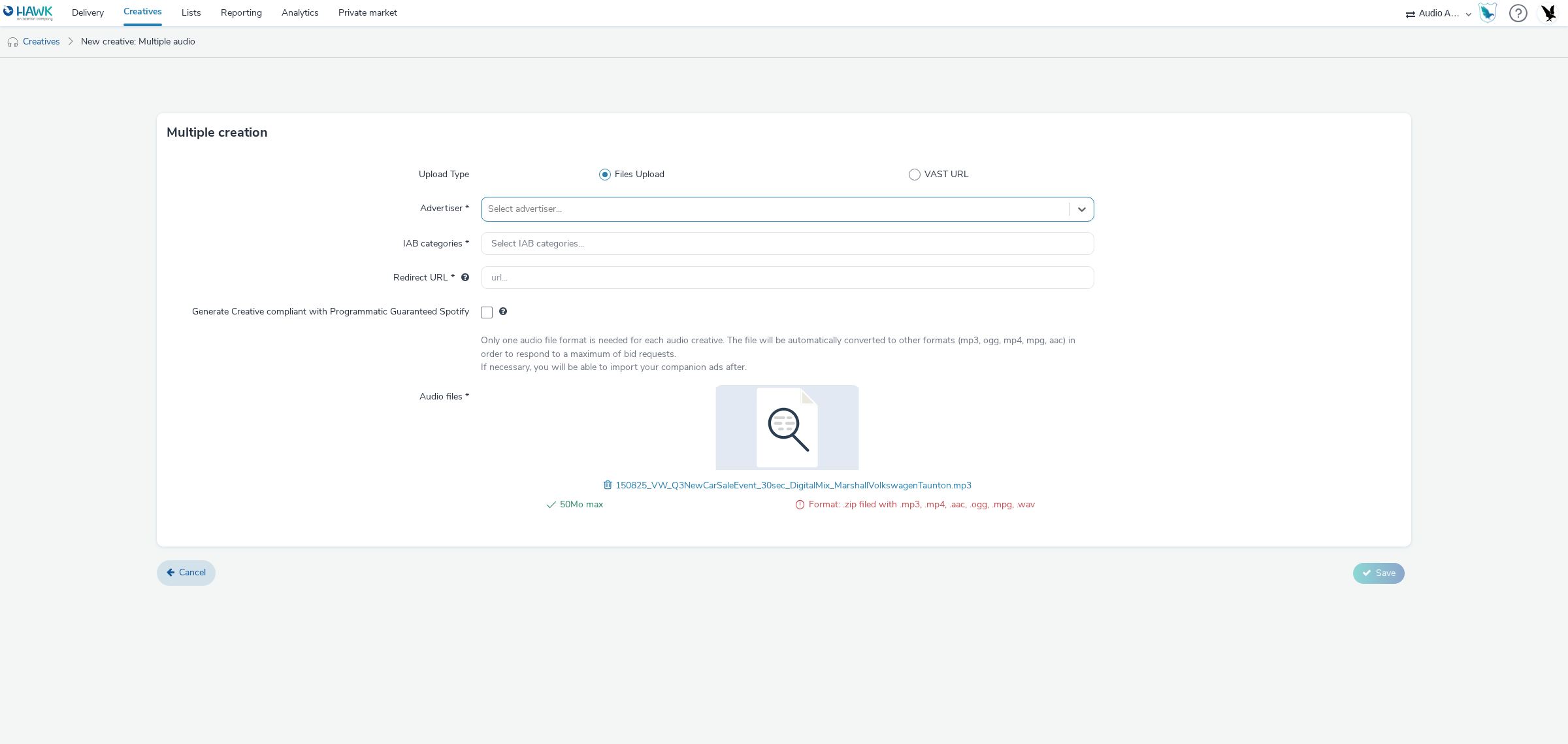
click at [610, 207] on div at bounding box center [775, 209] width 574 height 16
type input "volks"
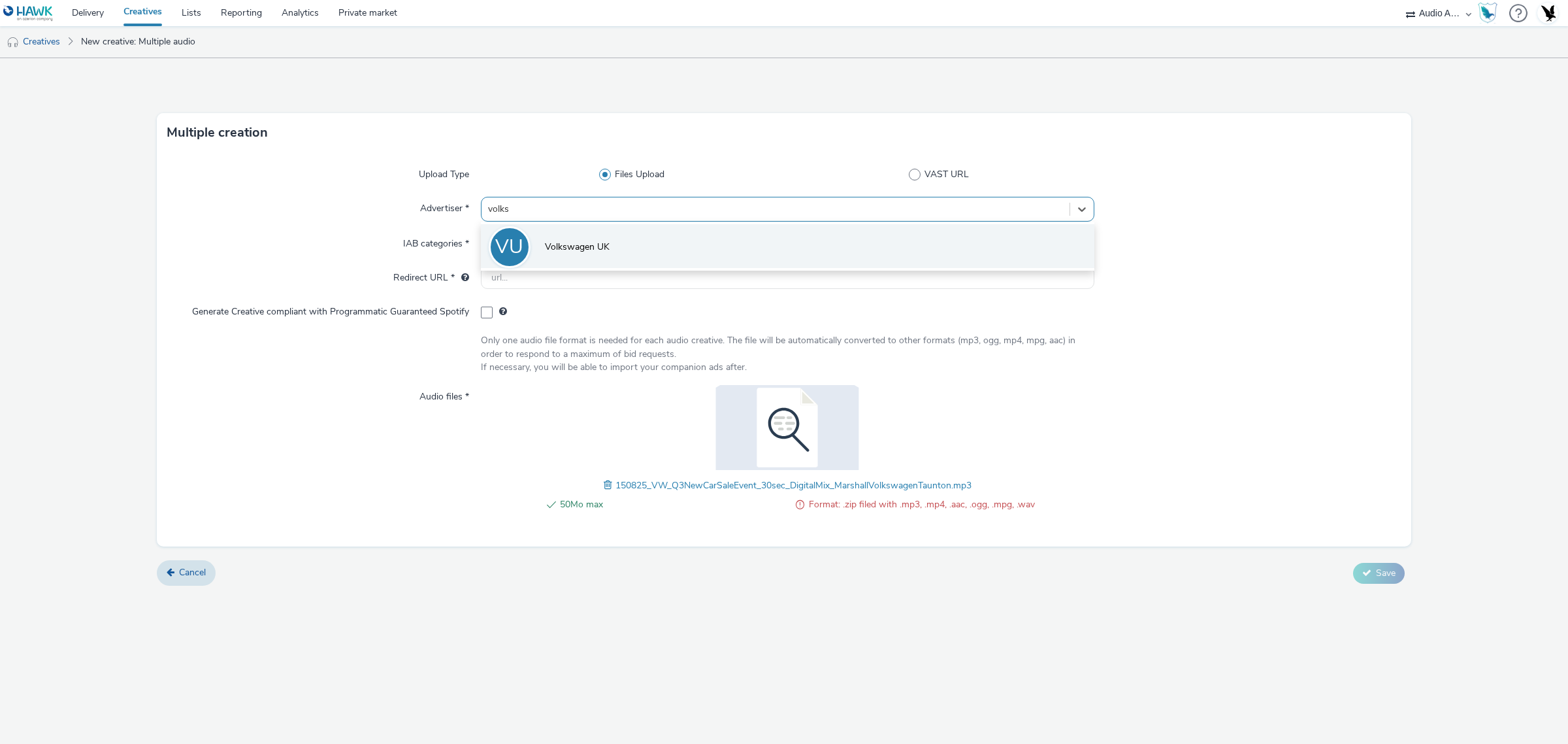
click at [588, 236] on li "VU Volkswagen UK" at bounding box center [787, 246] width 613 height 44
type input "http://volkswagen.co.uk"
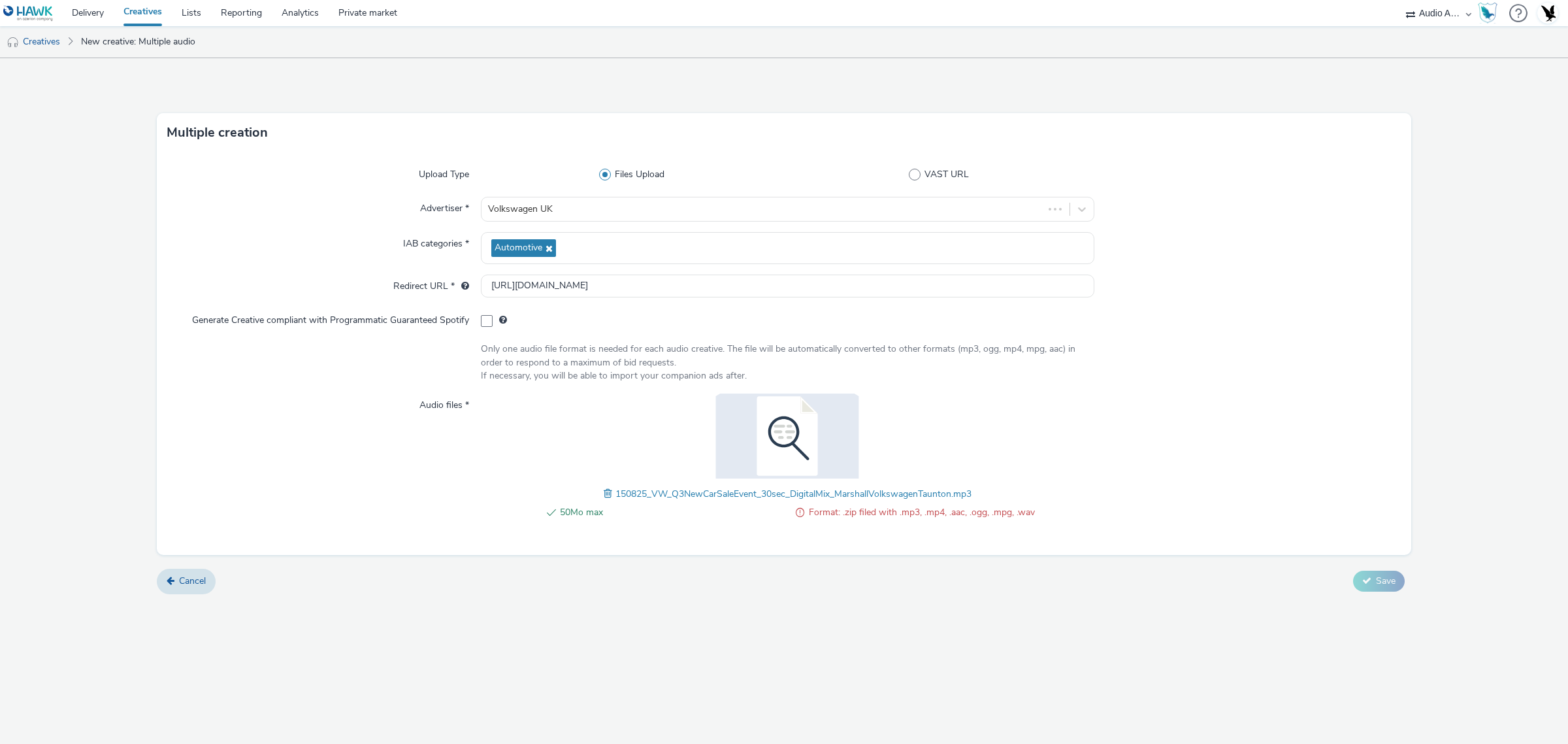
click at [604, 494] on span at bounding box center [609, 493] width 12 height 14
